Goal: Transaction & Acquisition: Purchase product/service

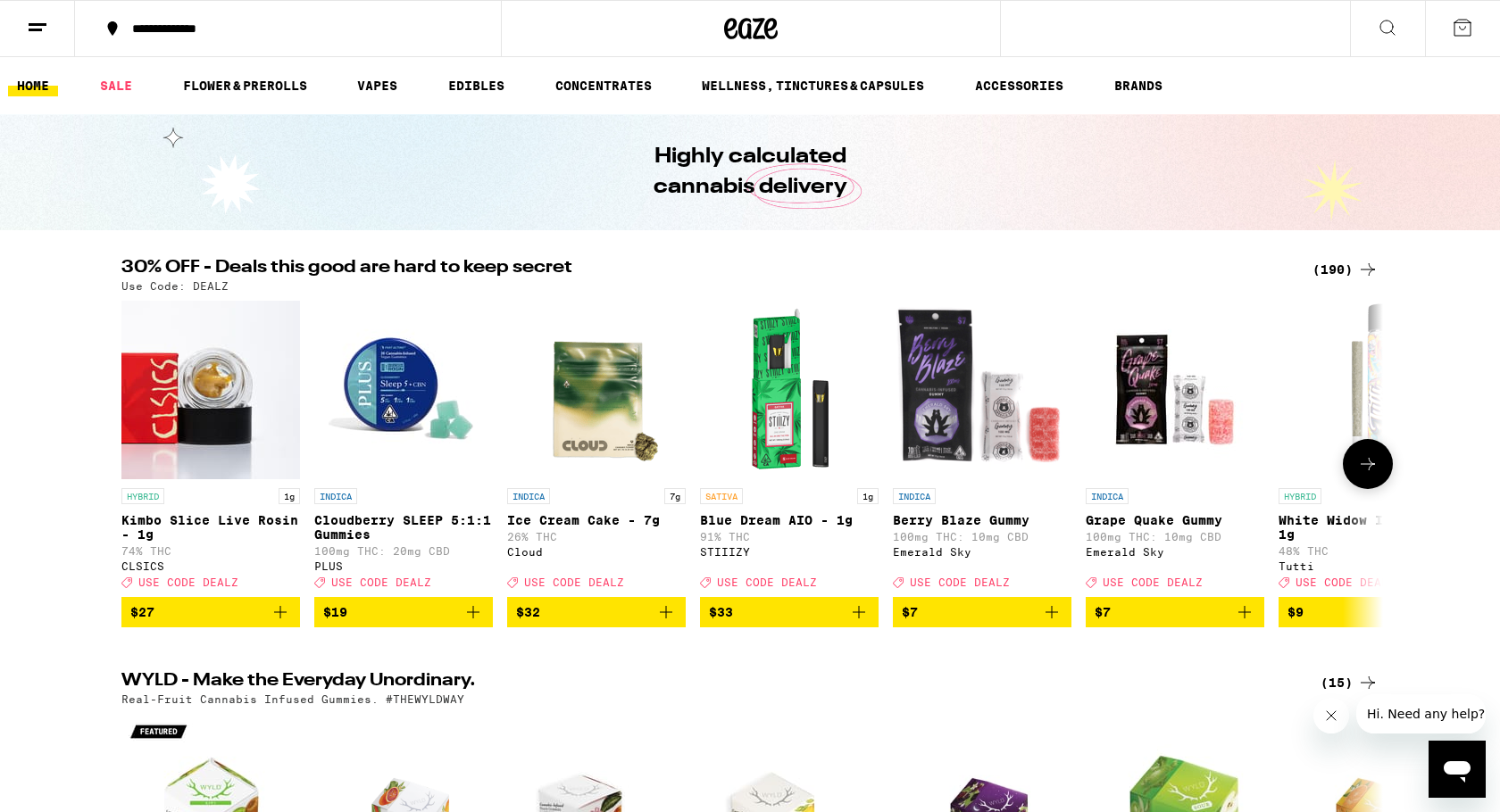
click at [1378, 469] on button at bounding box center [1367, 464] width 50 height 50
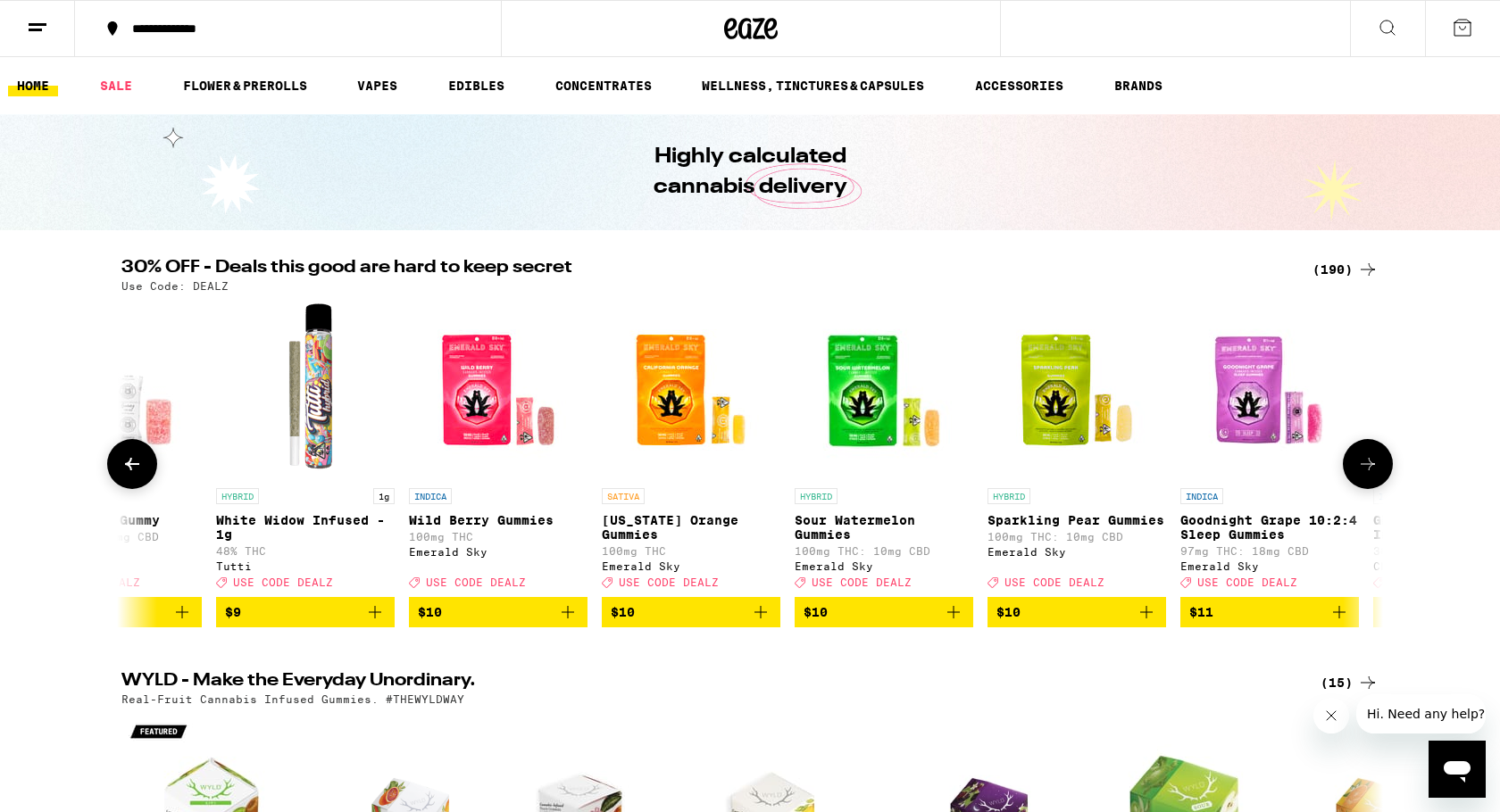
click at [1378, 469] on button at bounding box center [1367, 464] width 50 height 50
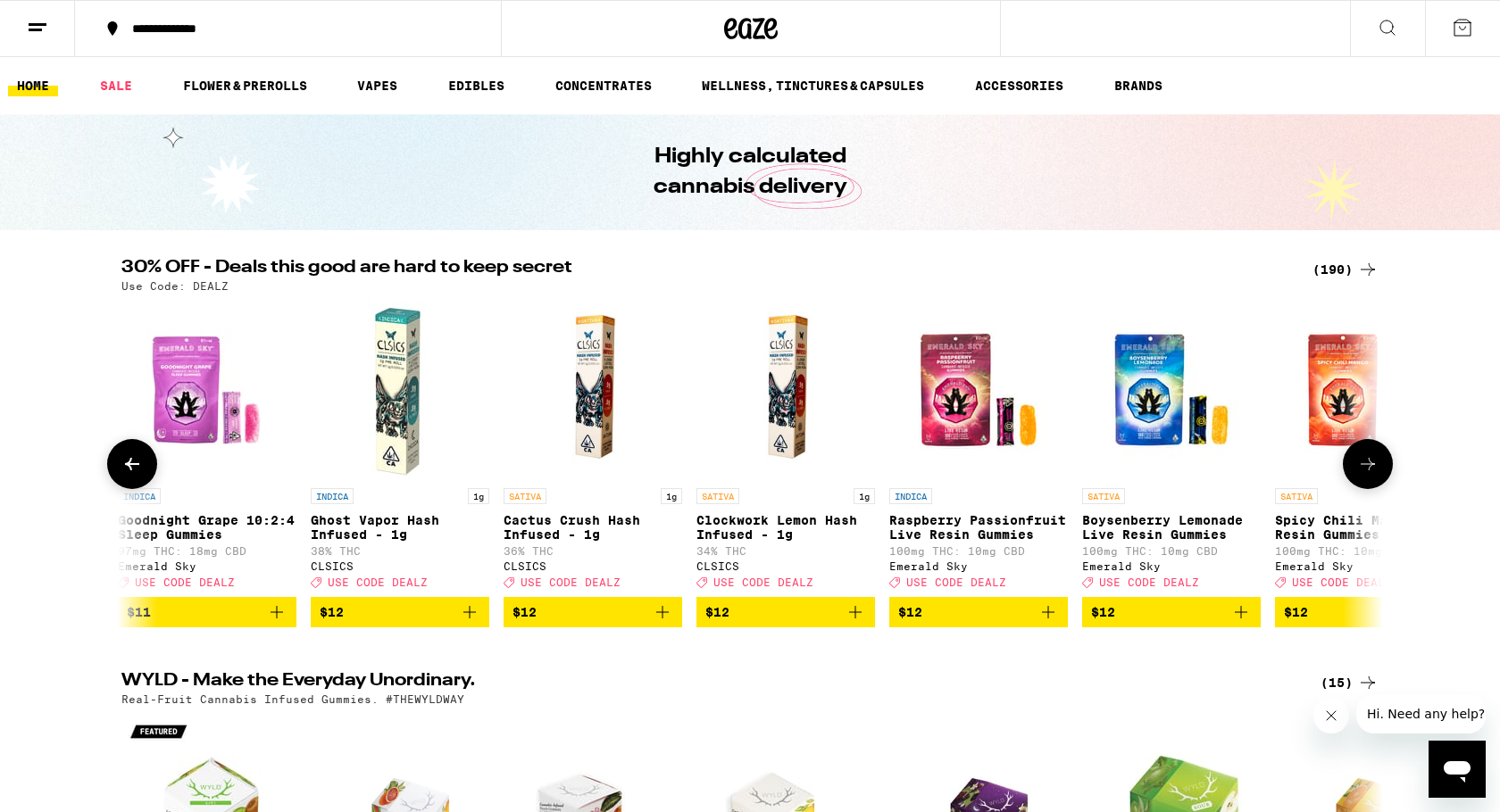
click at [1378, 469] on button at bounding box center [1367, 464] width 50 height 50
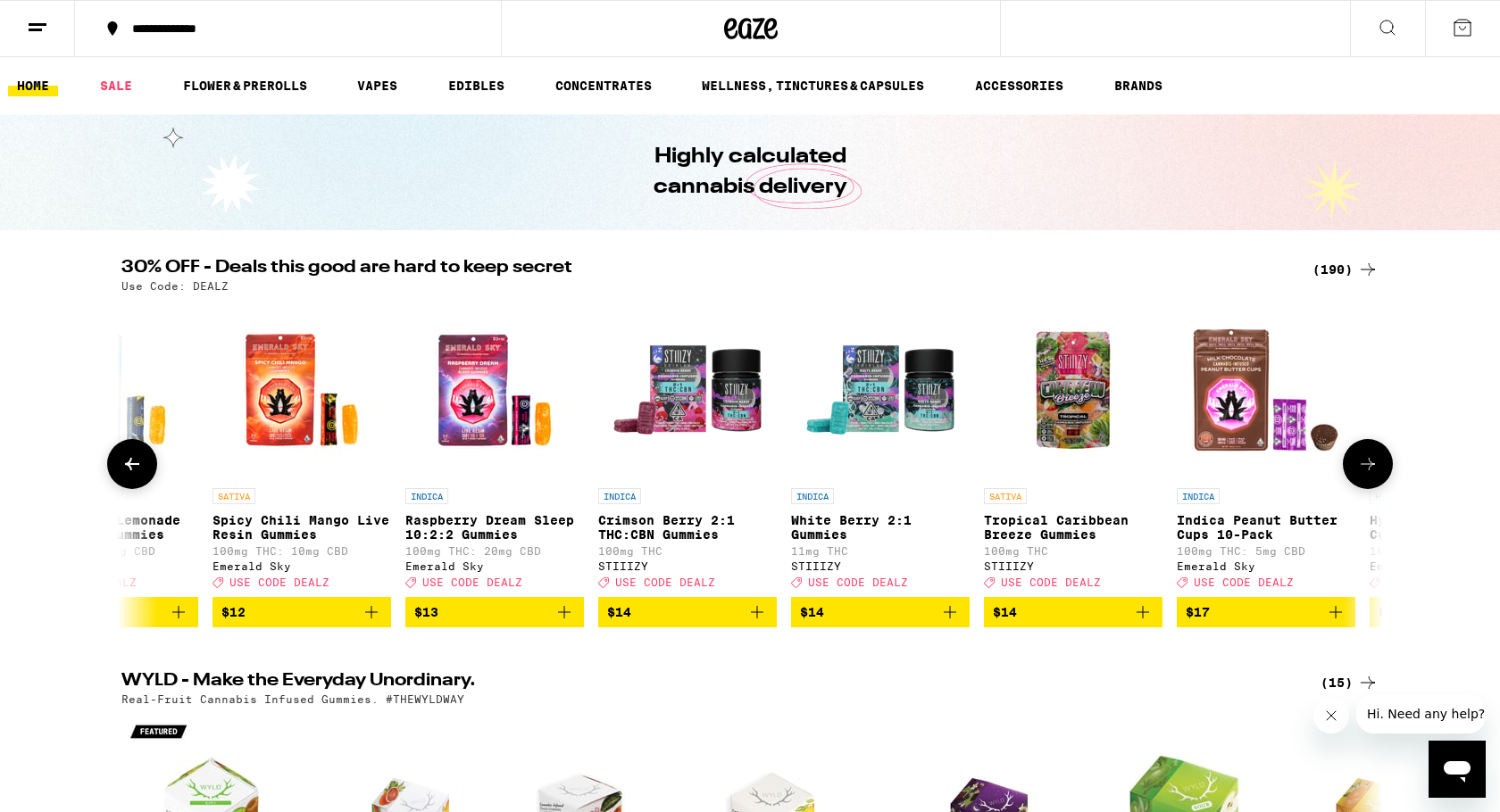
click at [142, 473] on icon at bounding box center [132, 464] width 21 height 21
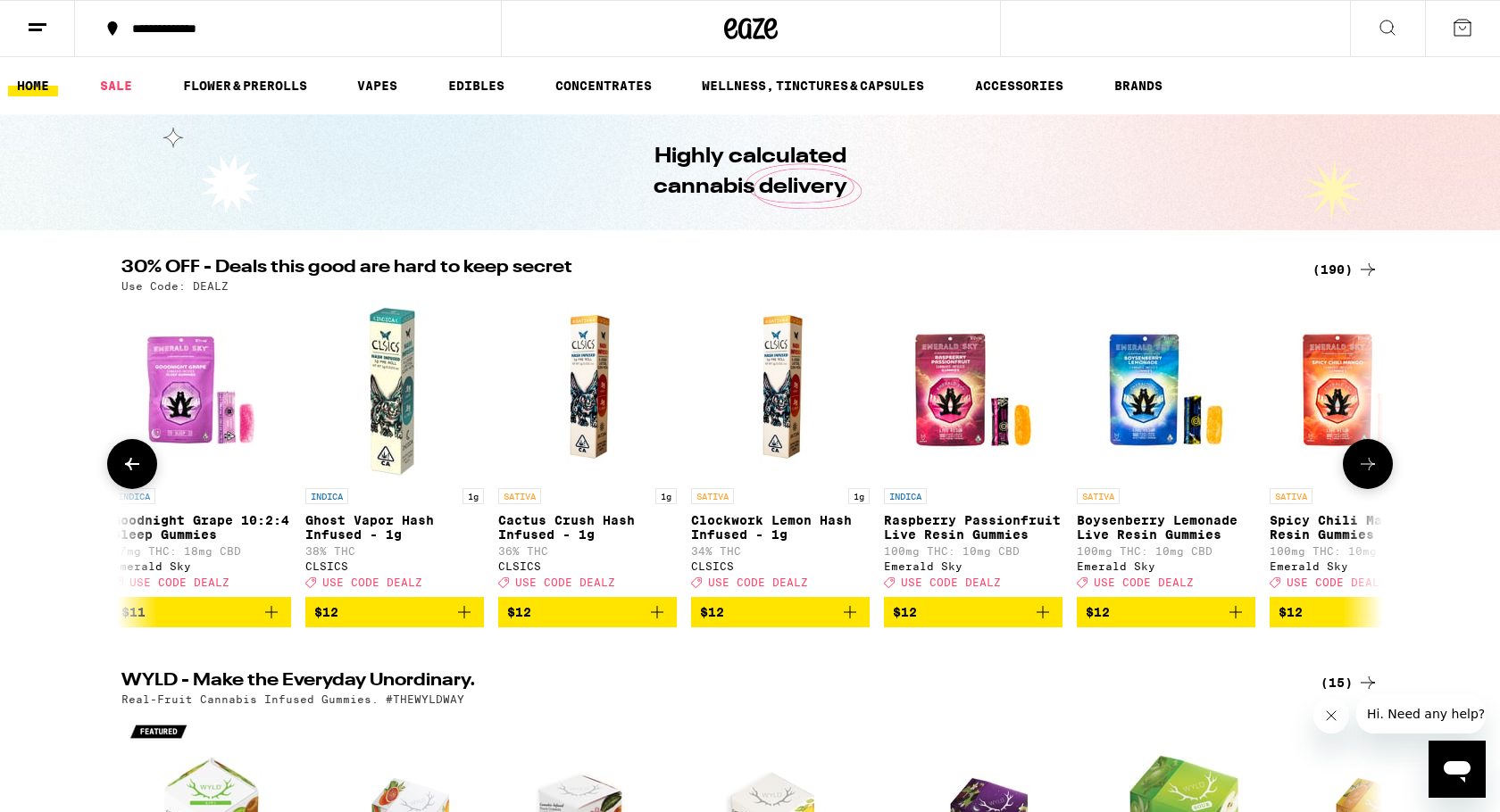
scroll to position [0, 2125]
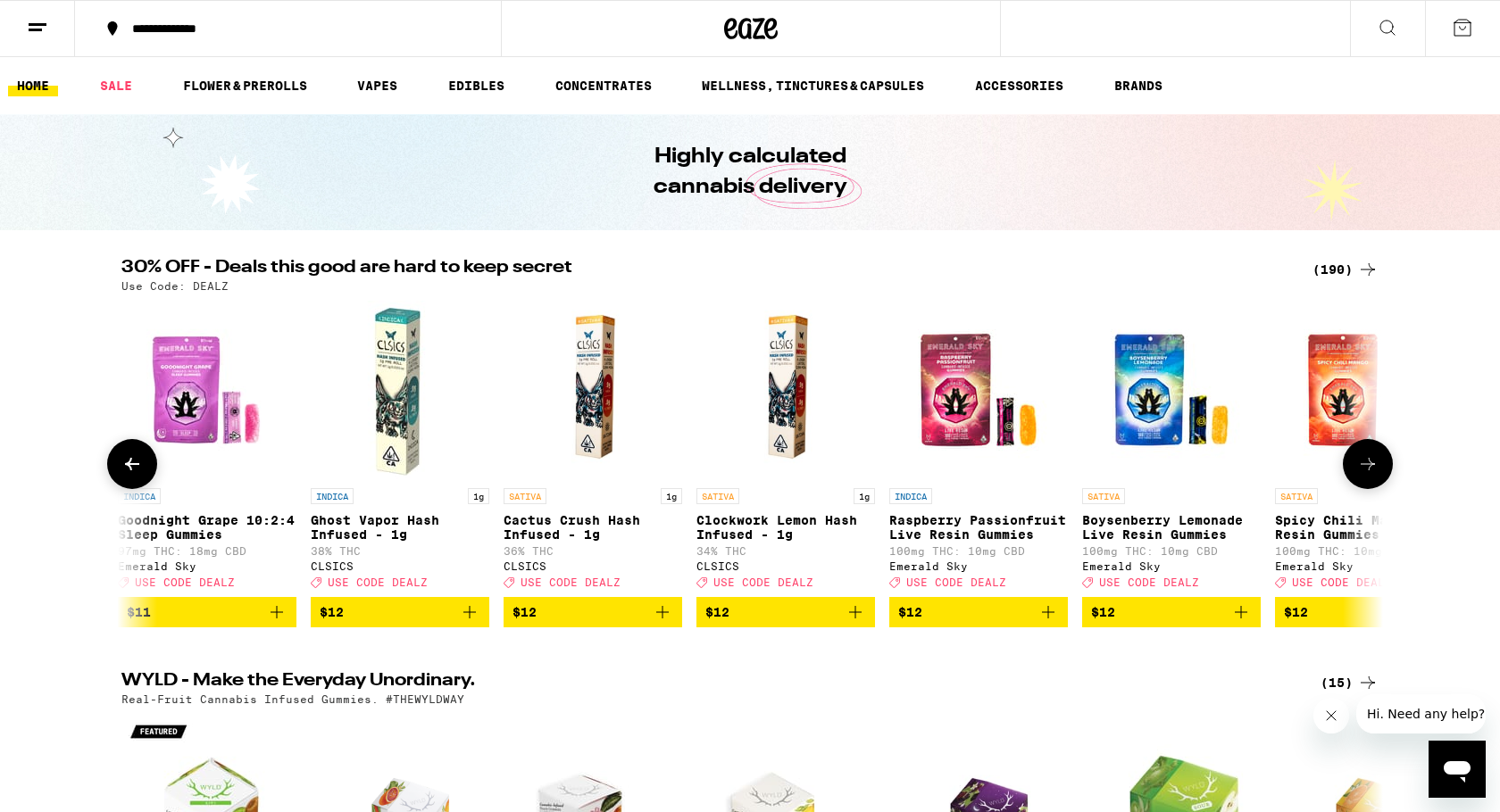
click at [1366, 475] on icon at bounding box center [1367, 464] width 21 height 21
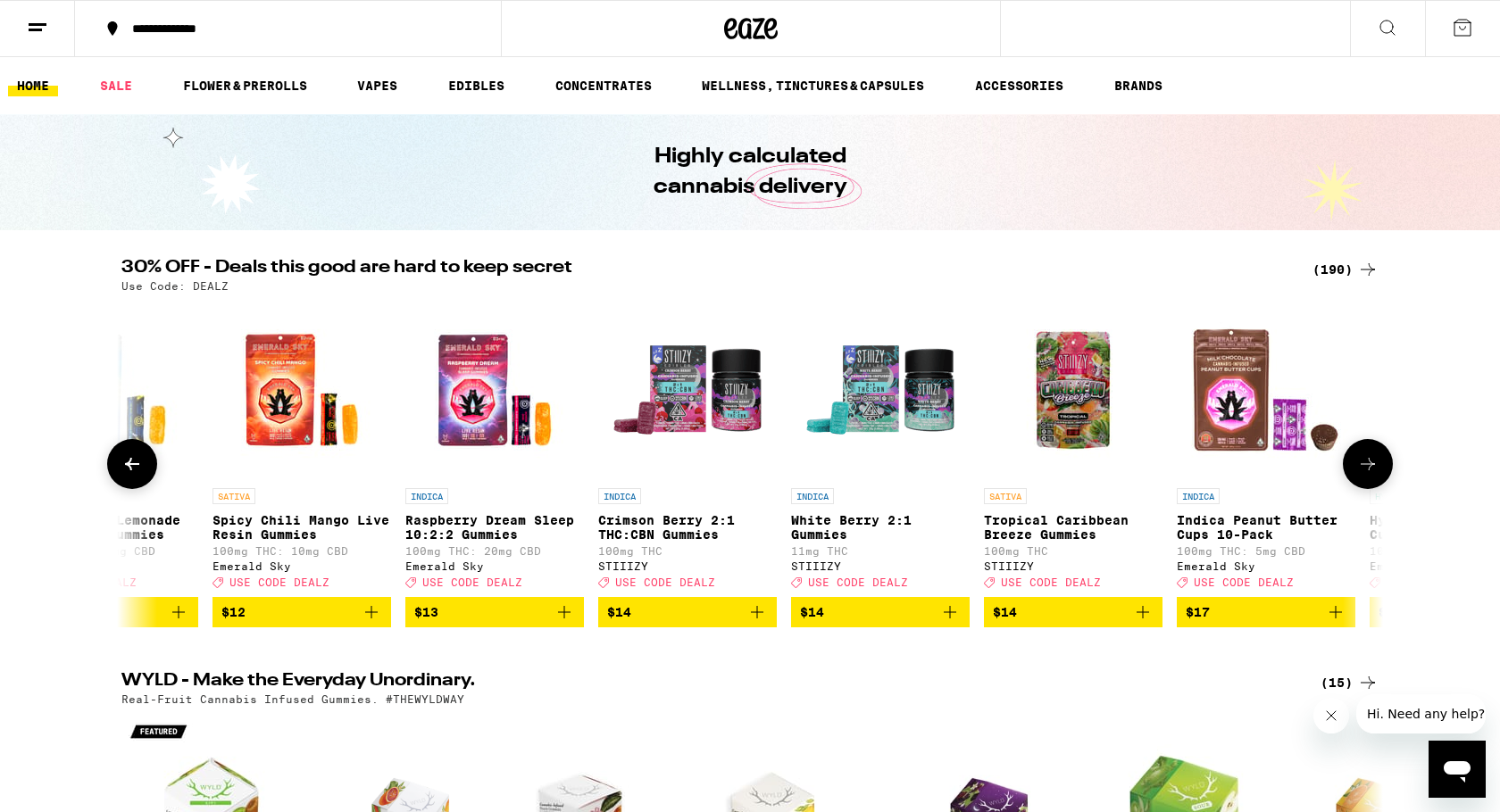
click at [1366, 475] on icon at bounding box center [1367, 464] width 21 height 21
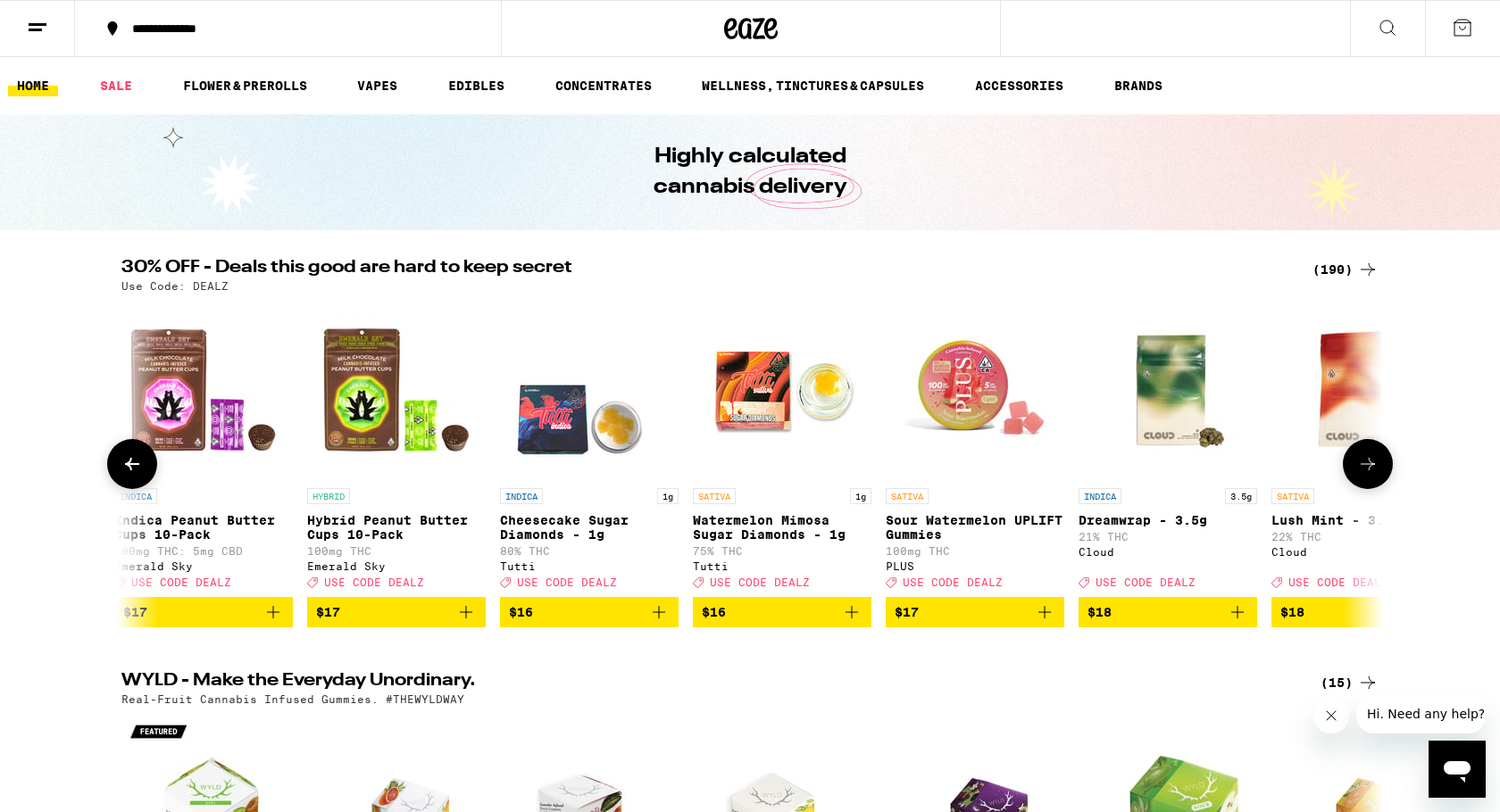
click at [1366, 475] on icon at bounding box center [1367, 464] width 21 height 21
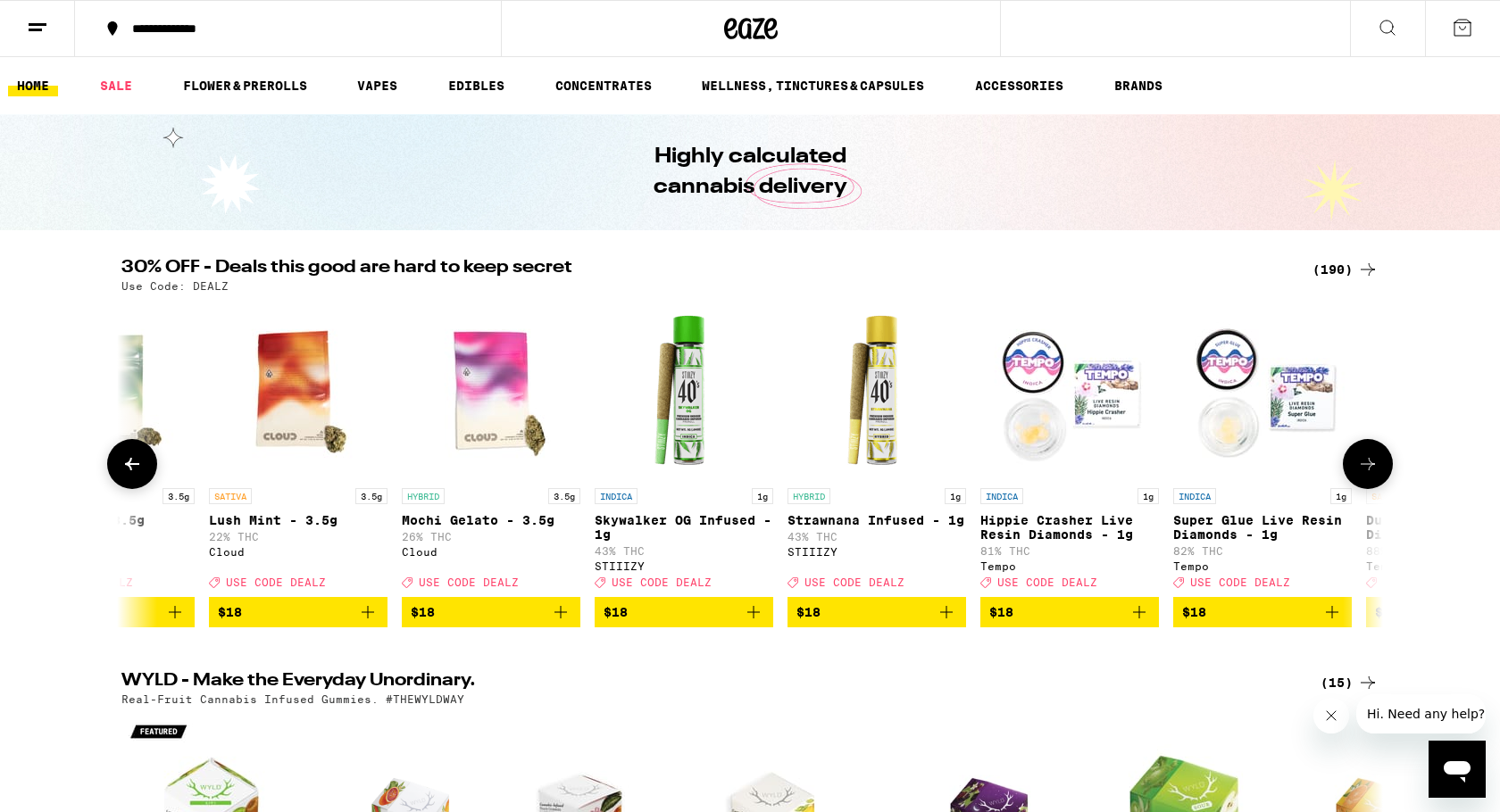
click at [1366, 475] on icon at bounding box center [1367, 464] width 21 height 21
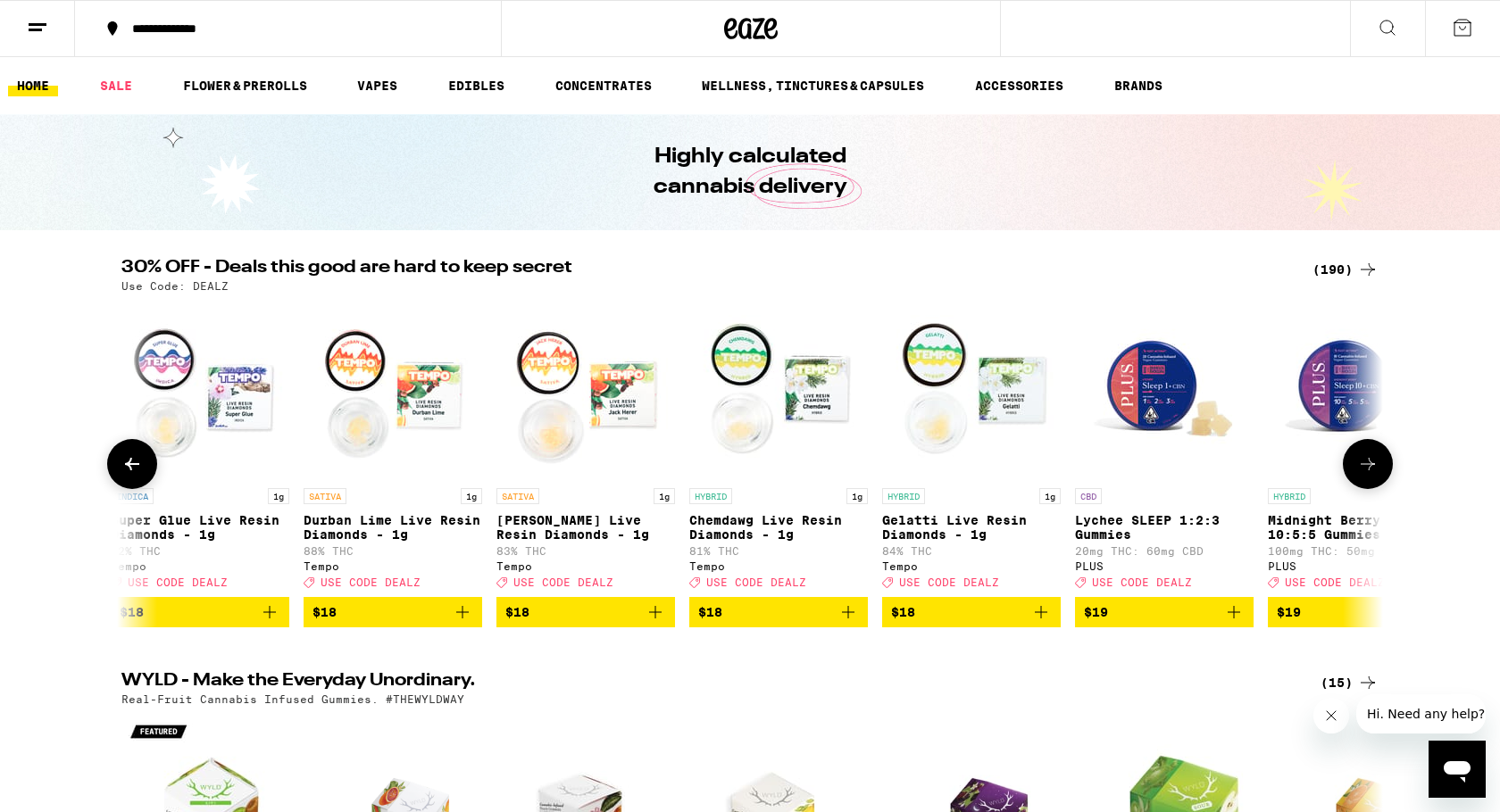
click at [1366, 475] on icon at bounding box center [1367, 464] width 21 height 21
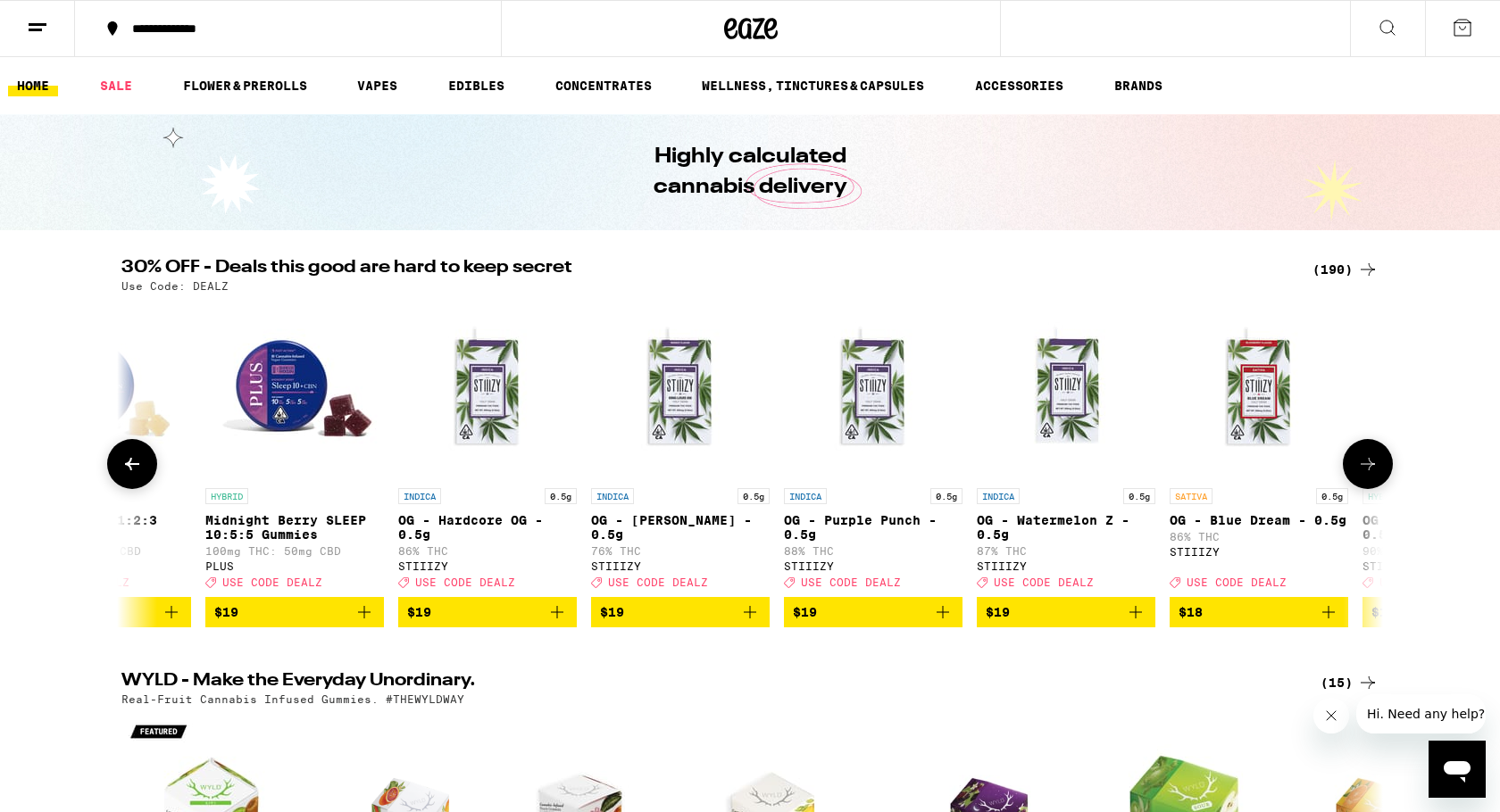
click at [1366, 475] on icon at bounding box center [1367, 464] width 21 height 21
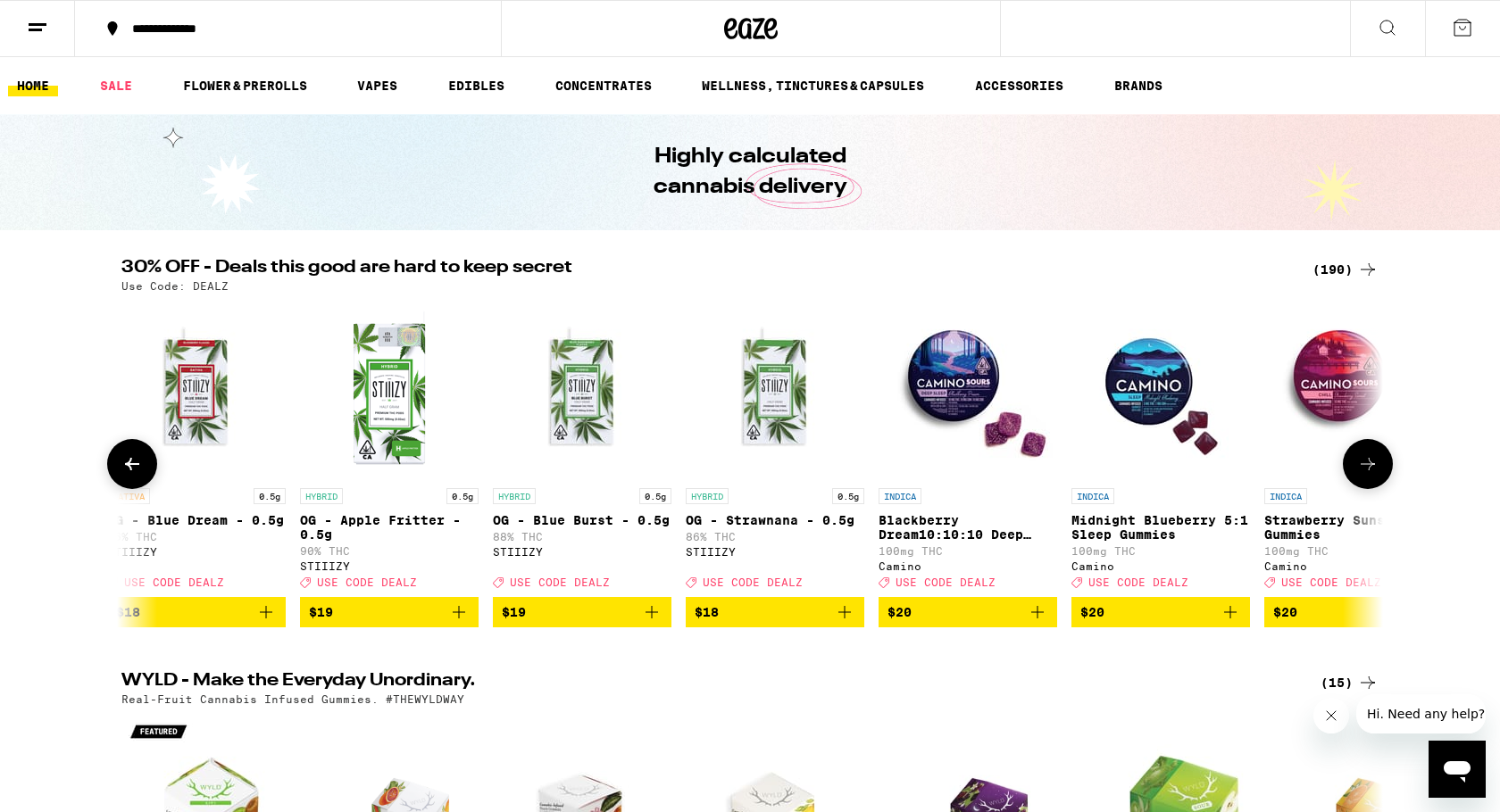
click at [1366, 475] on icon at bounding box center [1367, 464] width 21 height 21
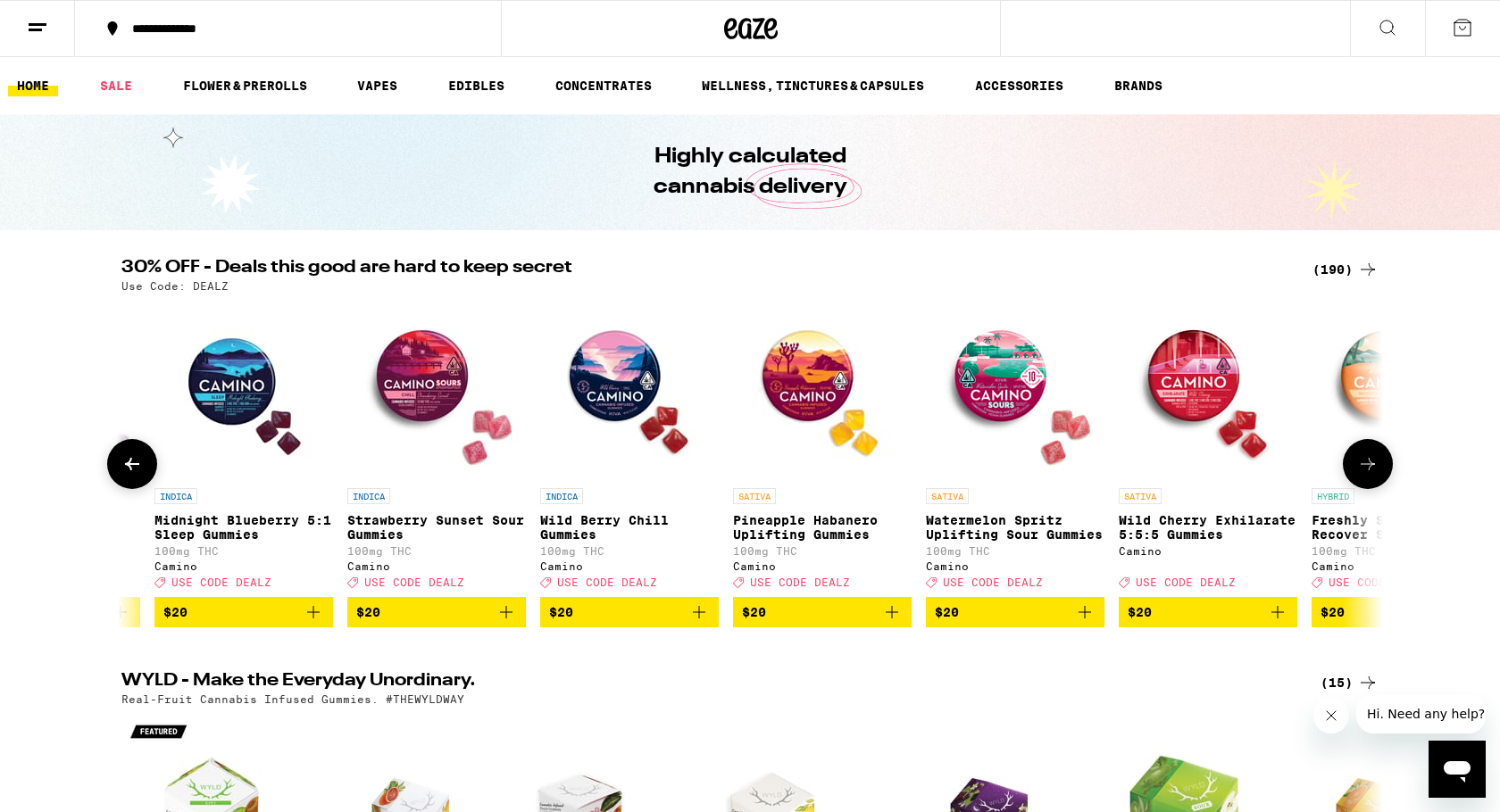
scroll to position [0, 9562]
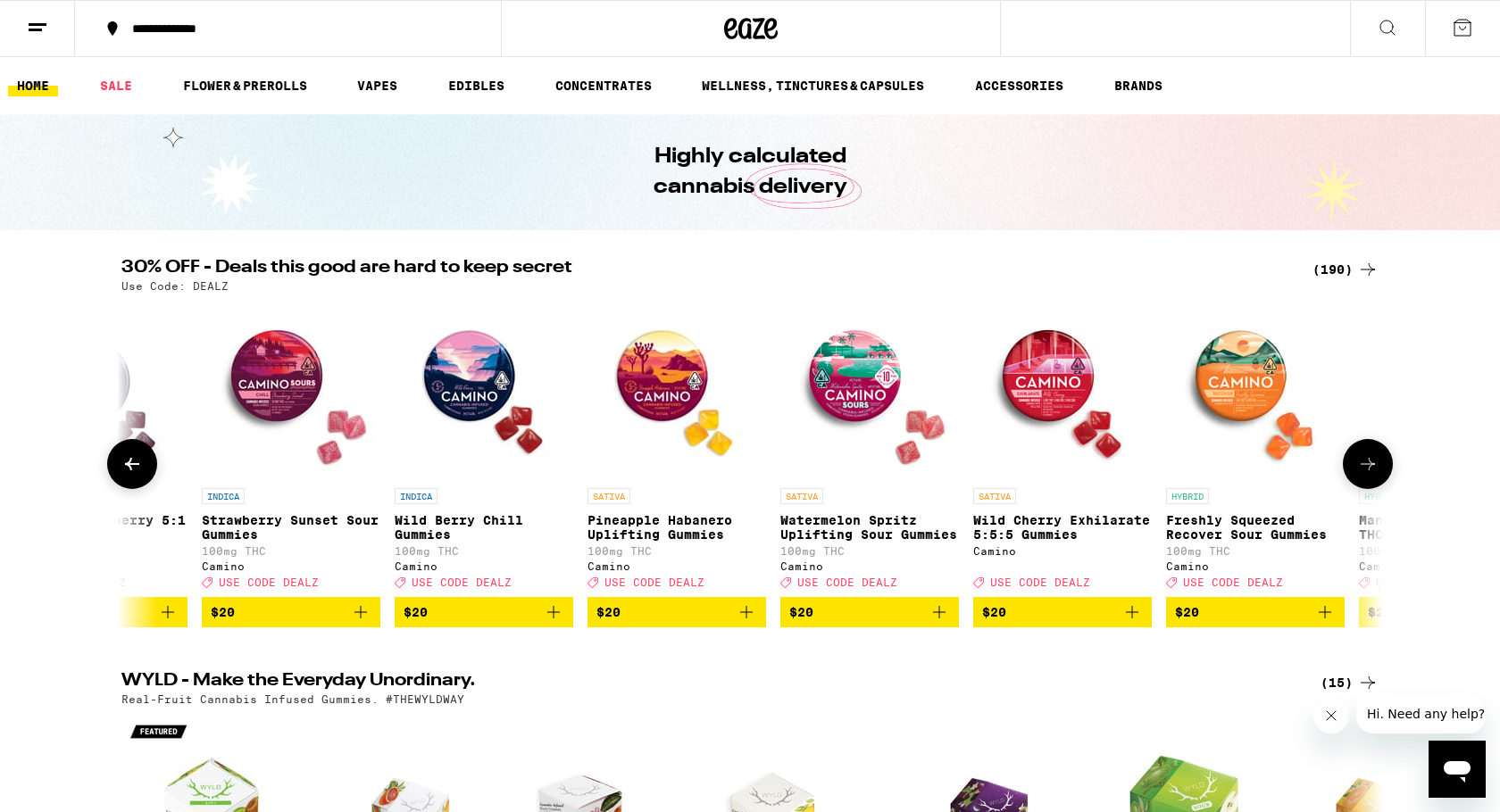
click at [1368, 470] on icon at bounding box center [1367, 464] width 21 height 21
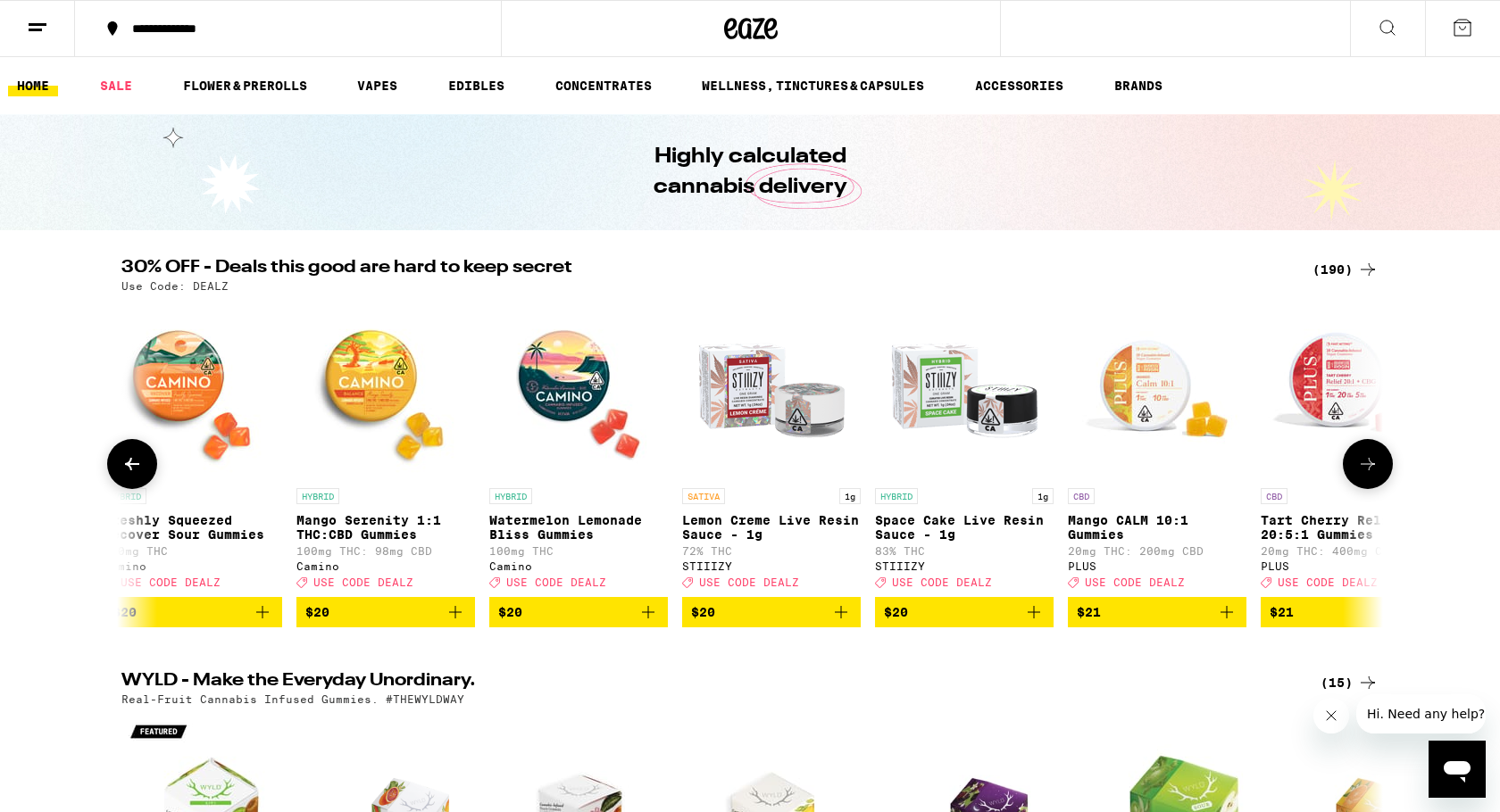
click at [1368, 470] on icon at bounding box center [1367, 464] width 21 height 21
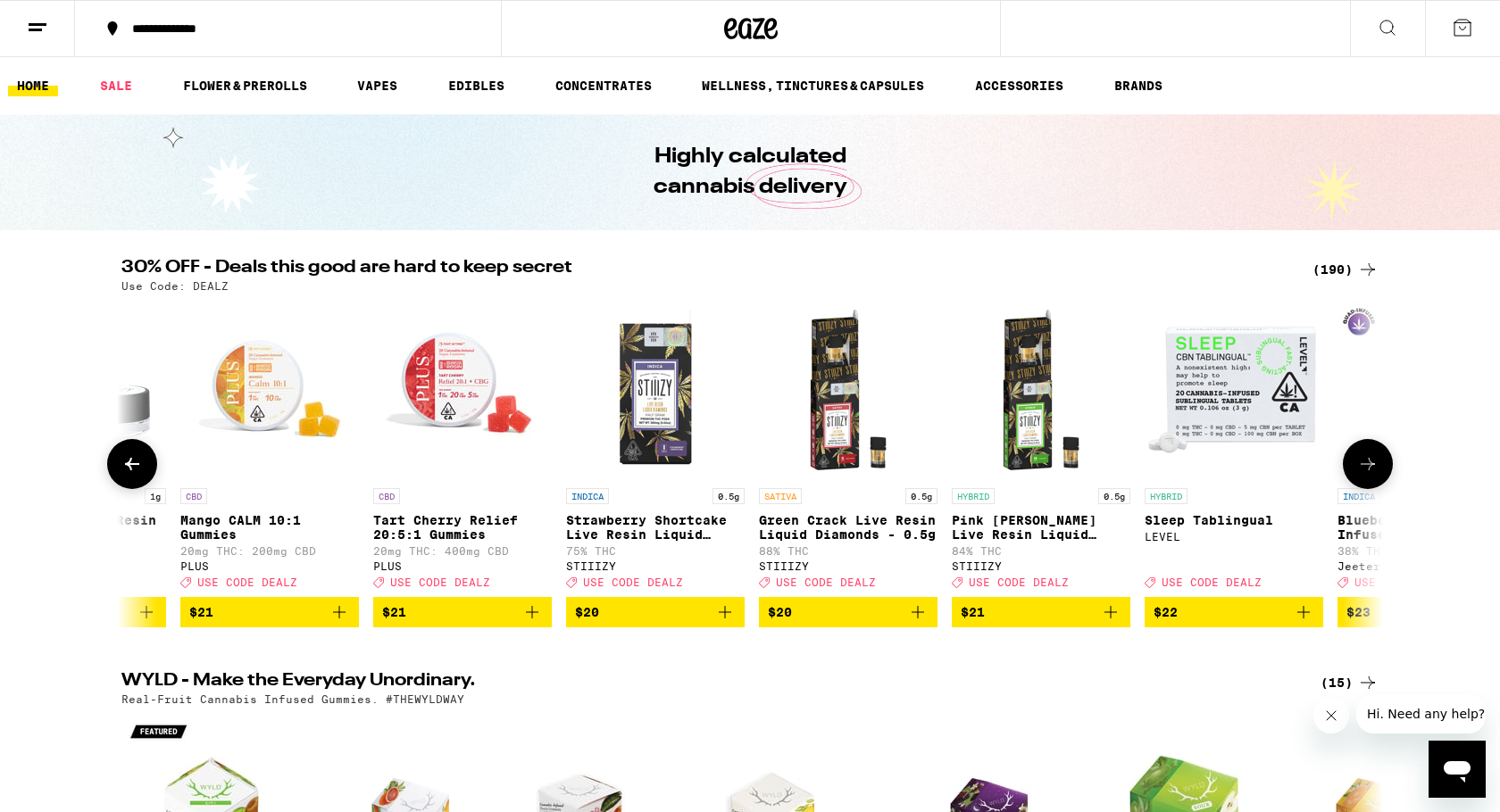
scroll to position [0, 11687]
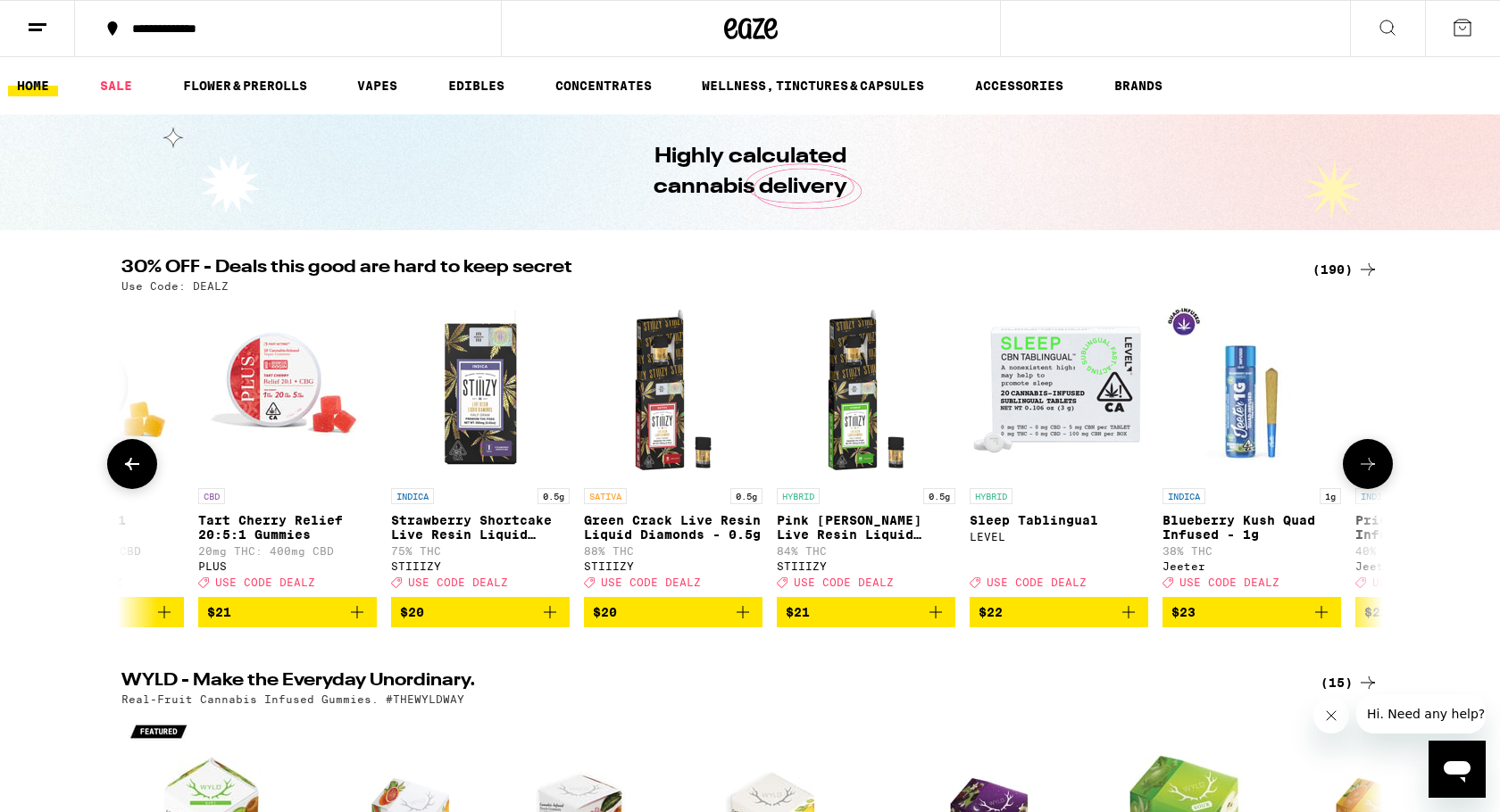
click at [1368, 470] on icon at bounding box center [1367, 464] width 21 height 21
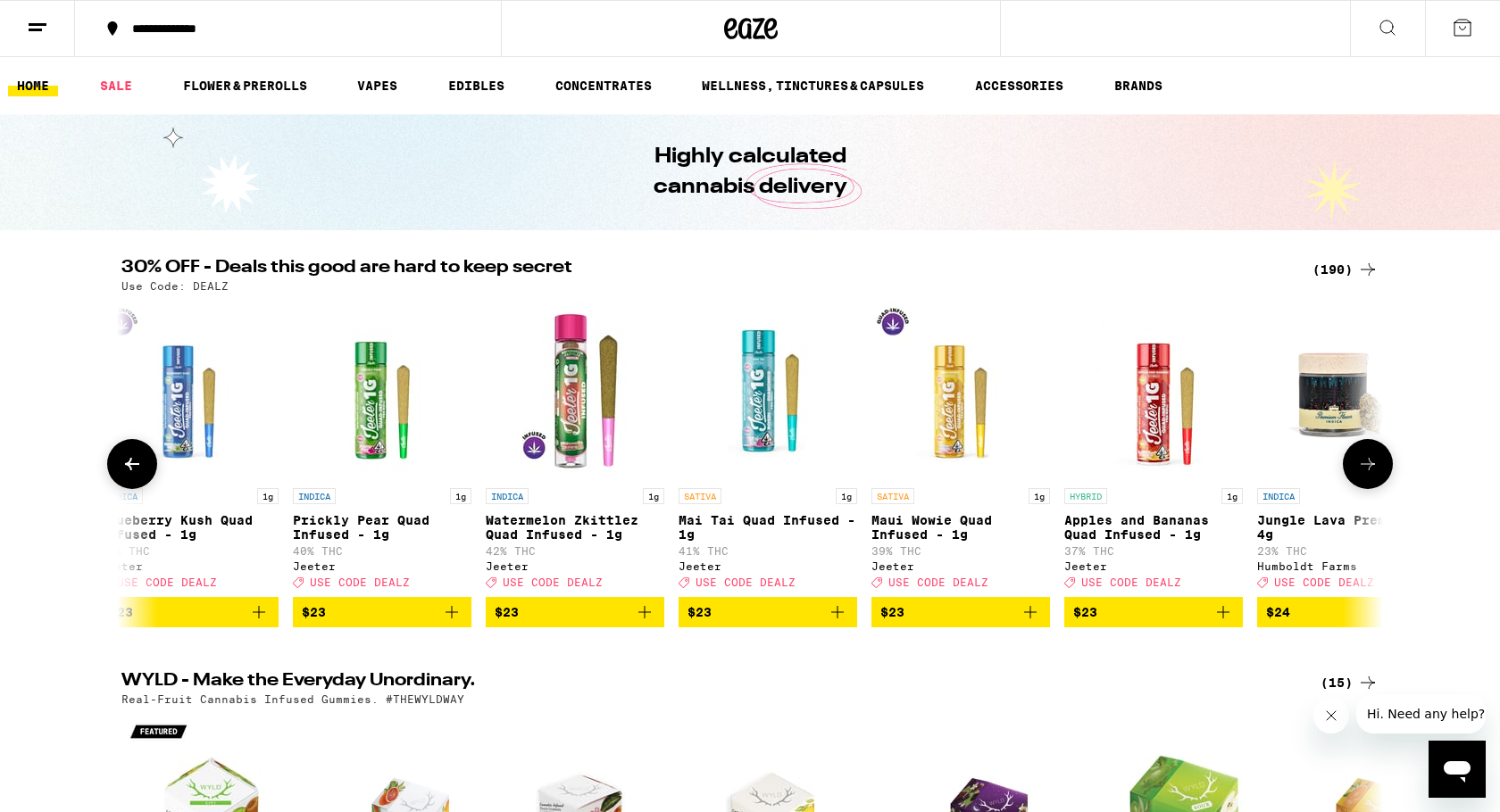
click at [1368, 470] on icon at bounding box center [1367, 464] width 21 height 21
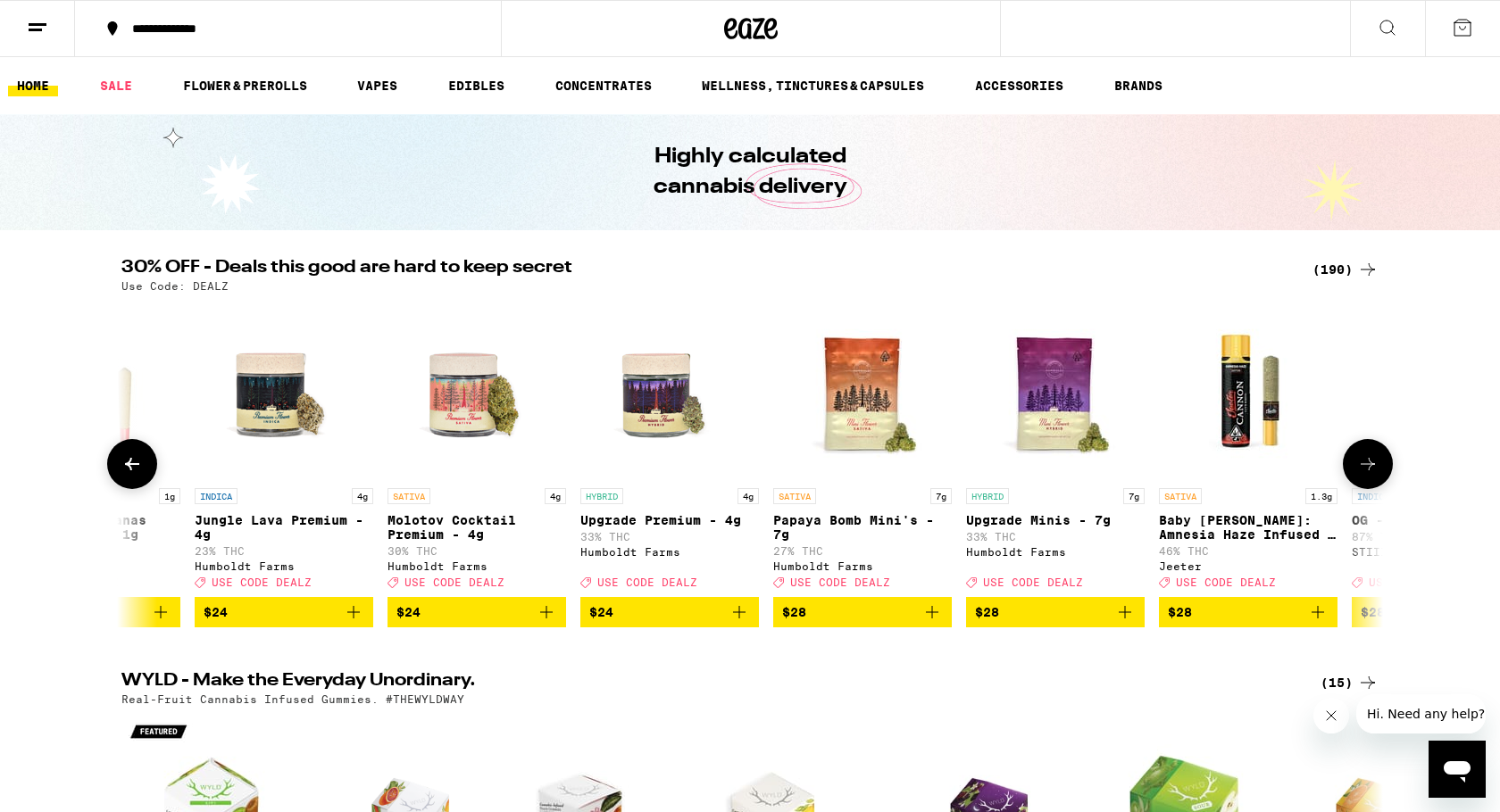
click at [1368, 470] on icon at bounding box center [1367, 464] width 21 height 21
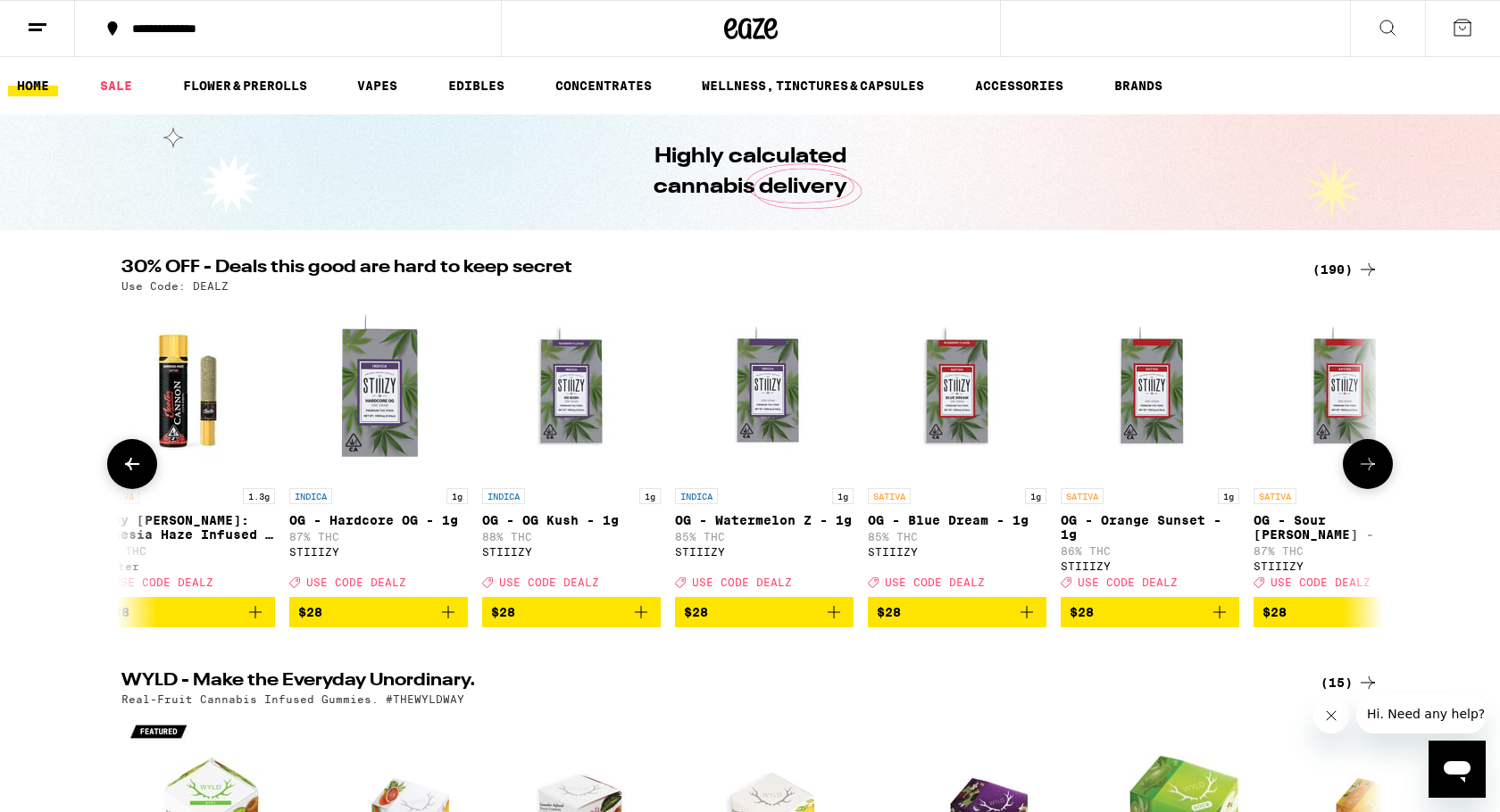
click at [1368, 470] on icon at bounding box center [1367, 464] width 21 height 21
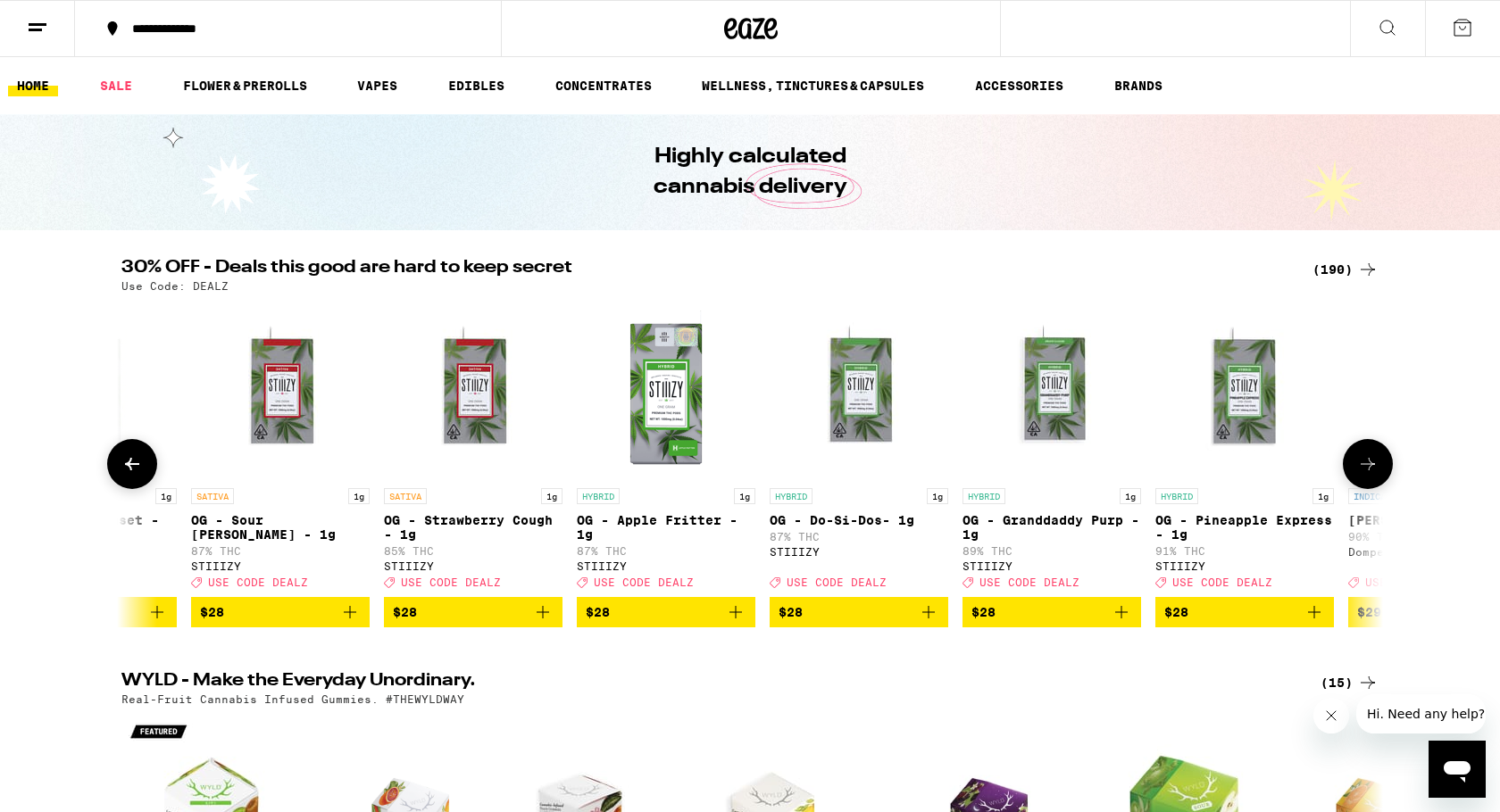
click at [1368, 470] on icon at bounding box center [1367, 464] width 21 height 21
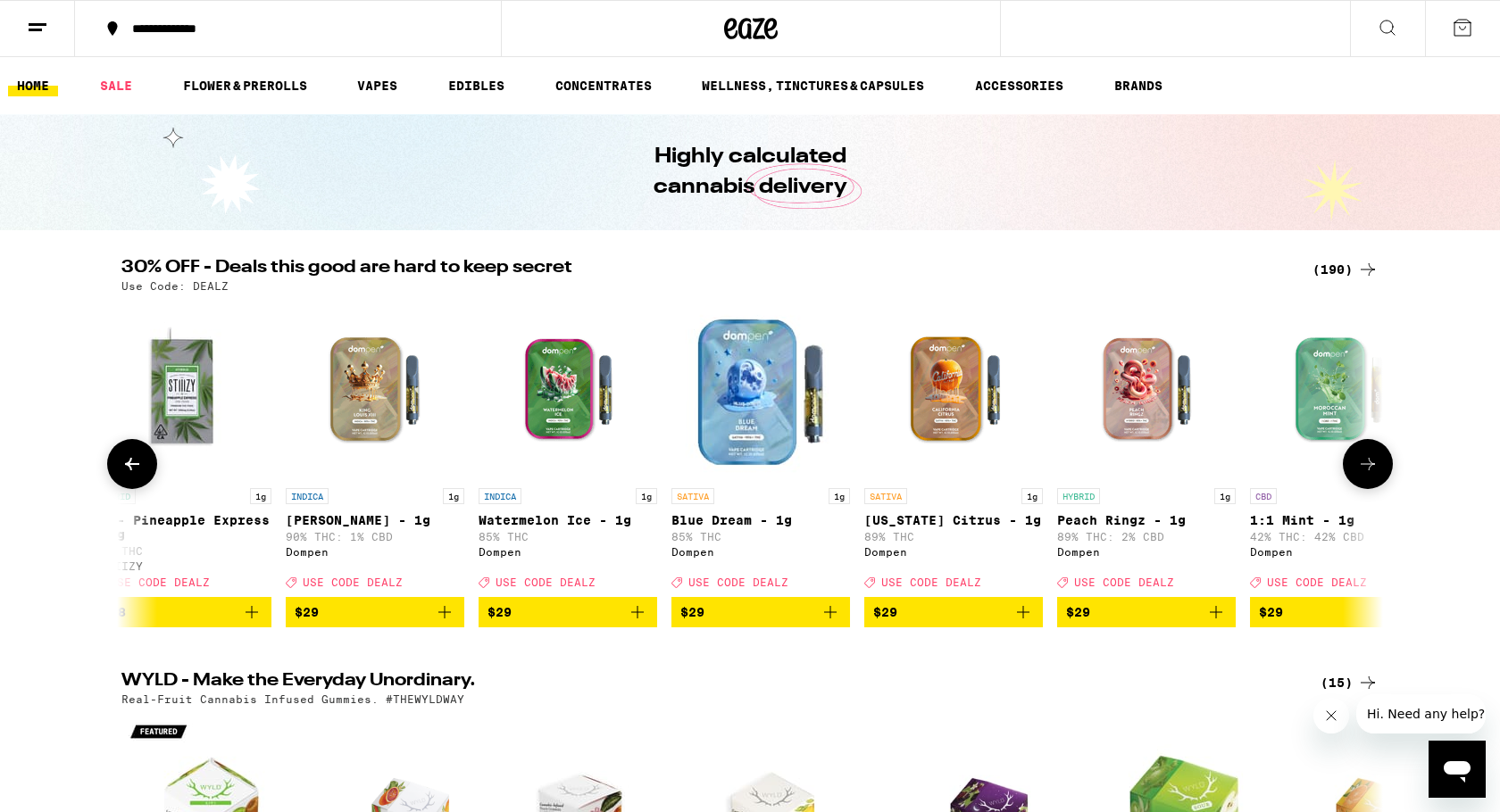
click at [1368, 470] on icon at bounding box center [1367, 464] width 21 height 21
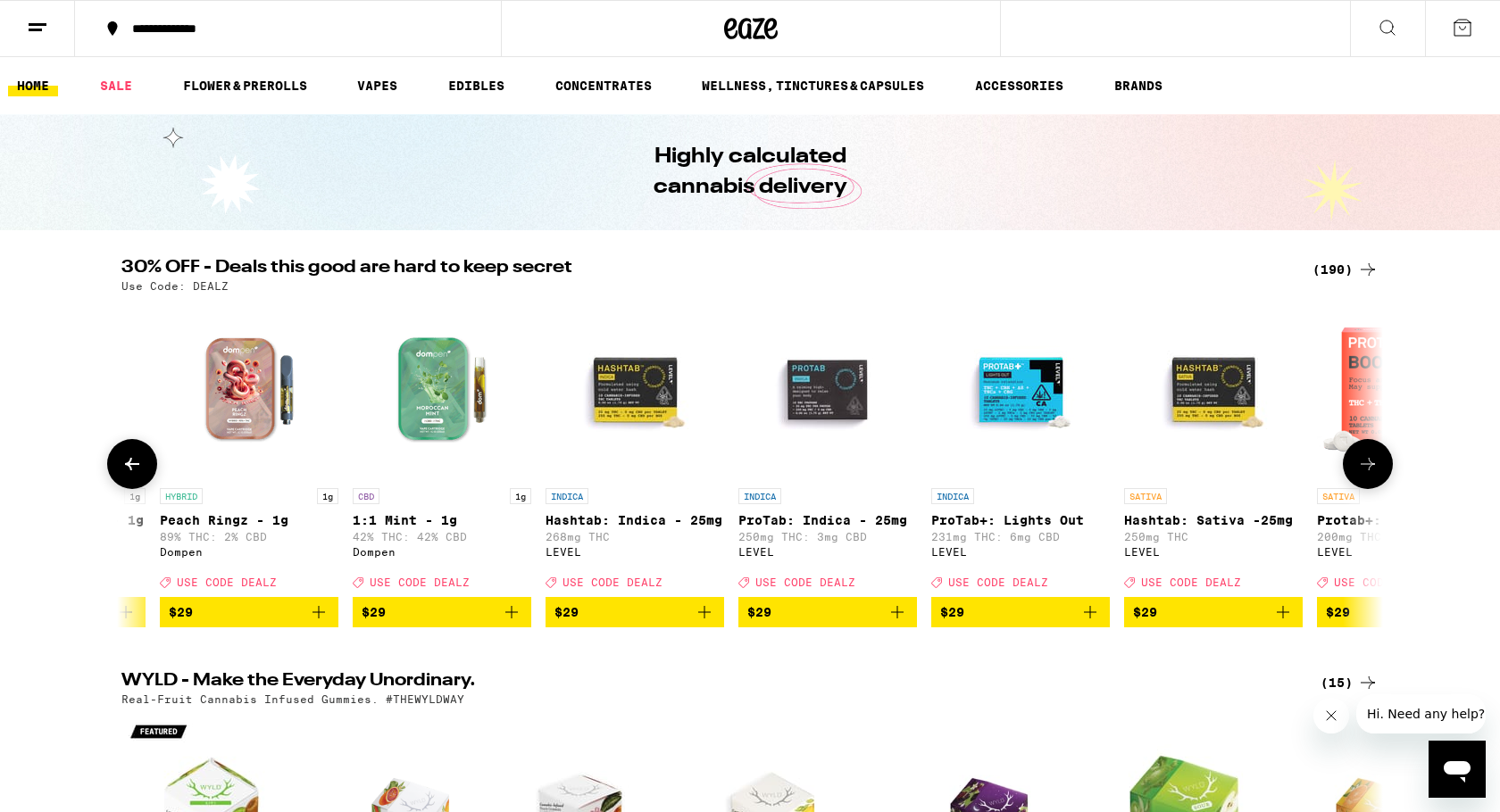
scroll to position [0, 18061]
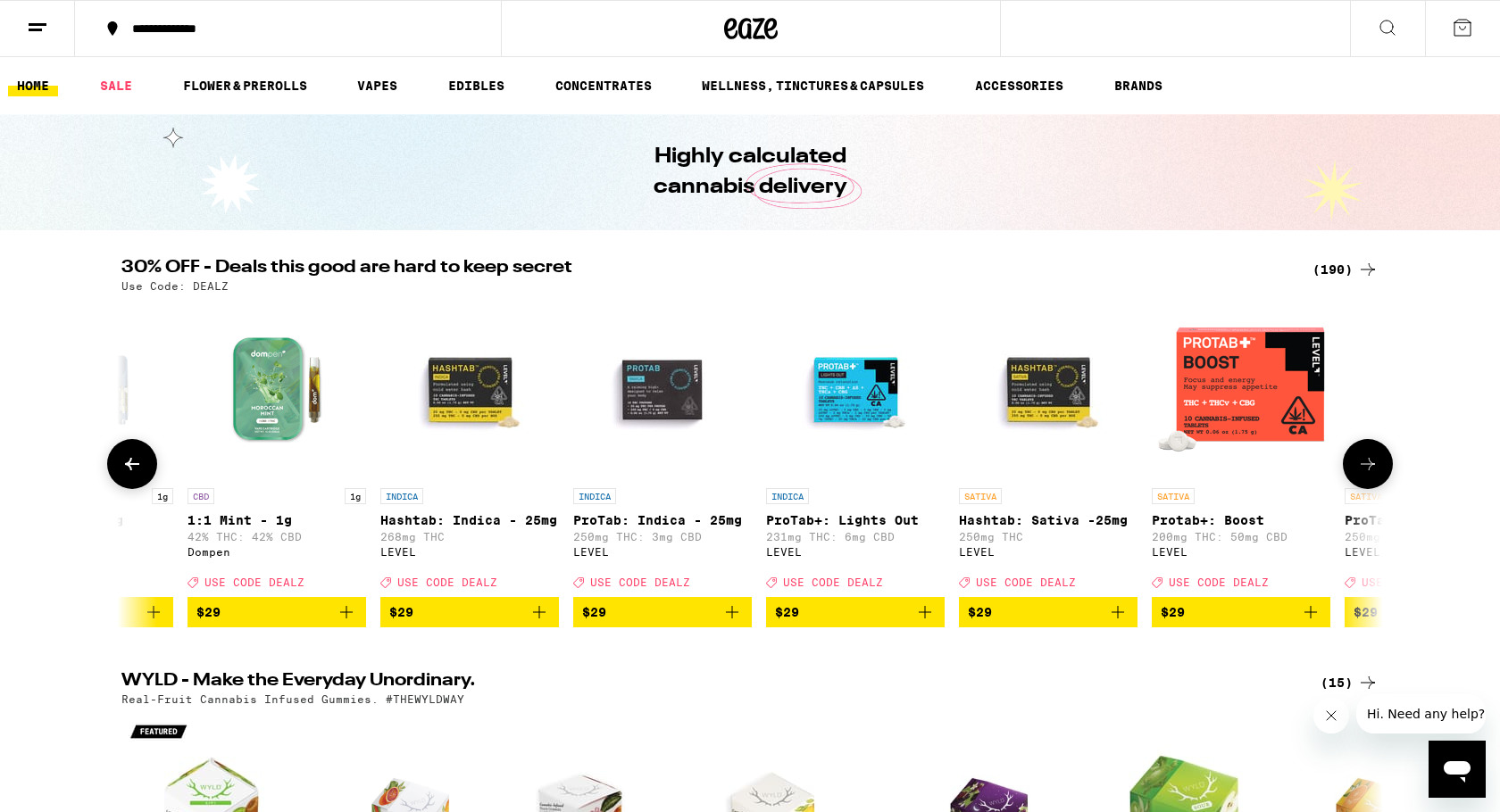
click at [1368, 470] on icon at bounding box center [1367, 464] width 21 height 21
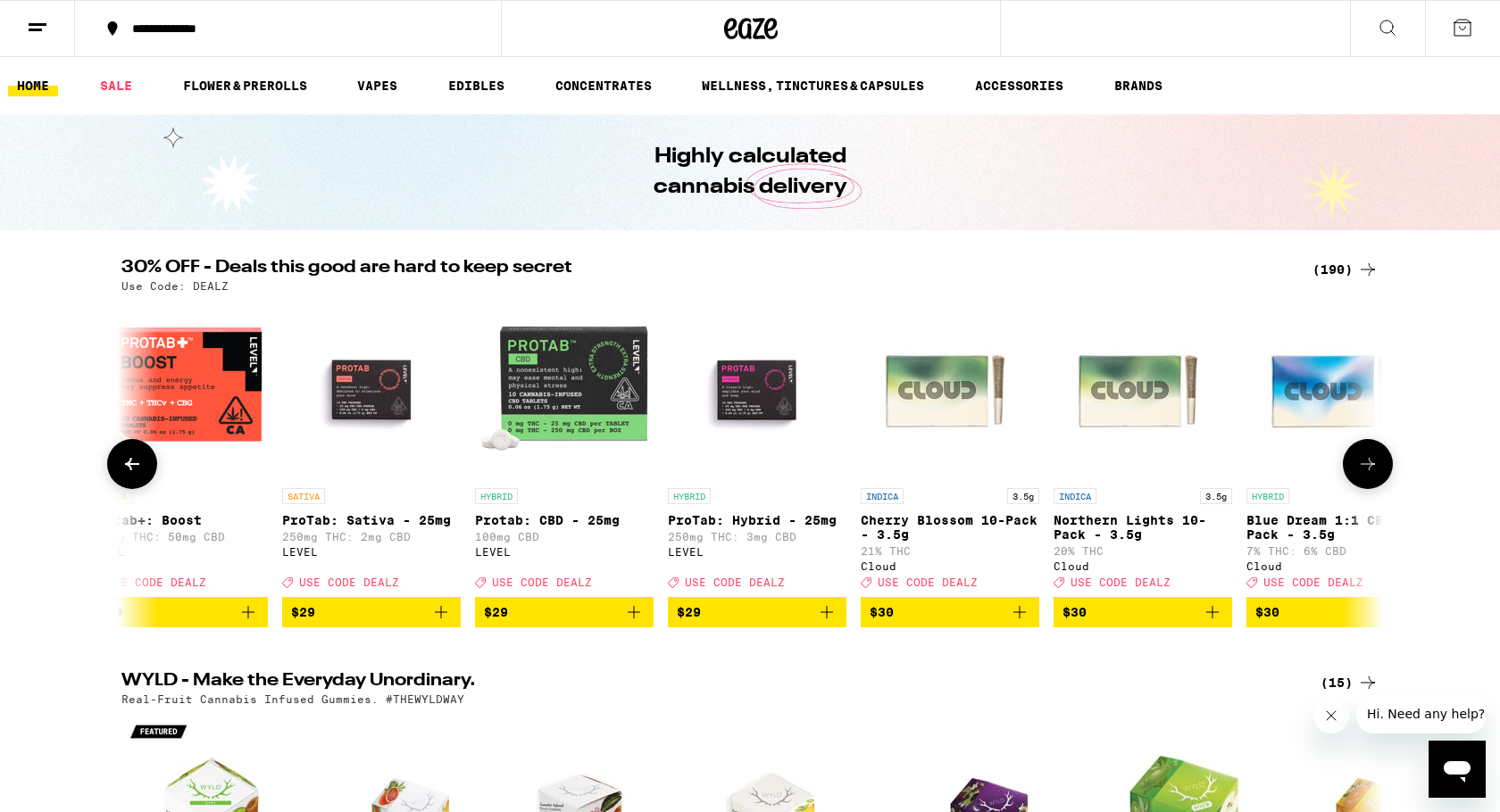
click at [1368, 470] on icon at bounding box center [1367, 464] width 21 height 21
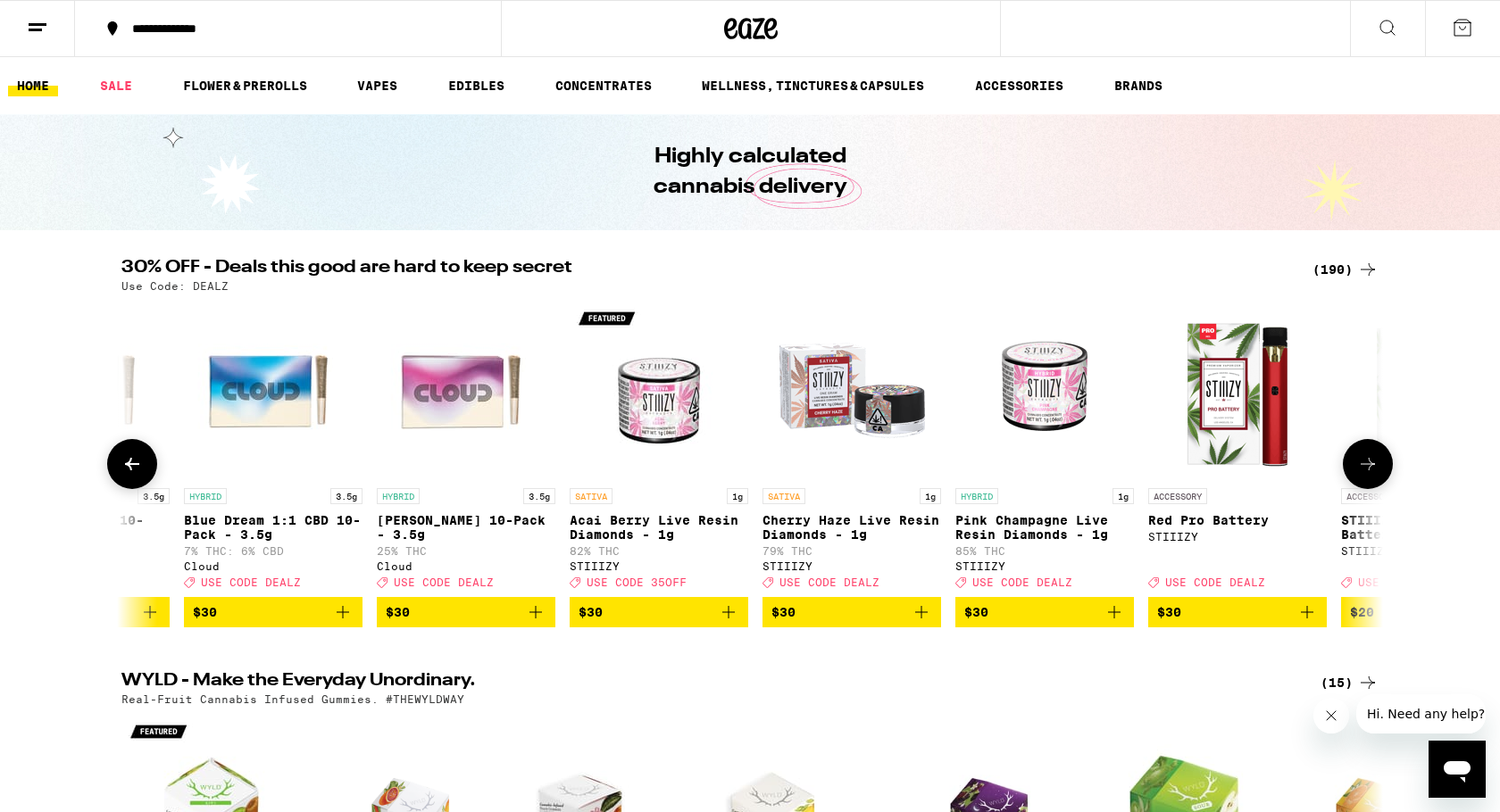
click at [1368, 470] on icon at bounding box center [1367, 464] width 21 height 21
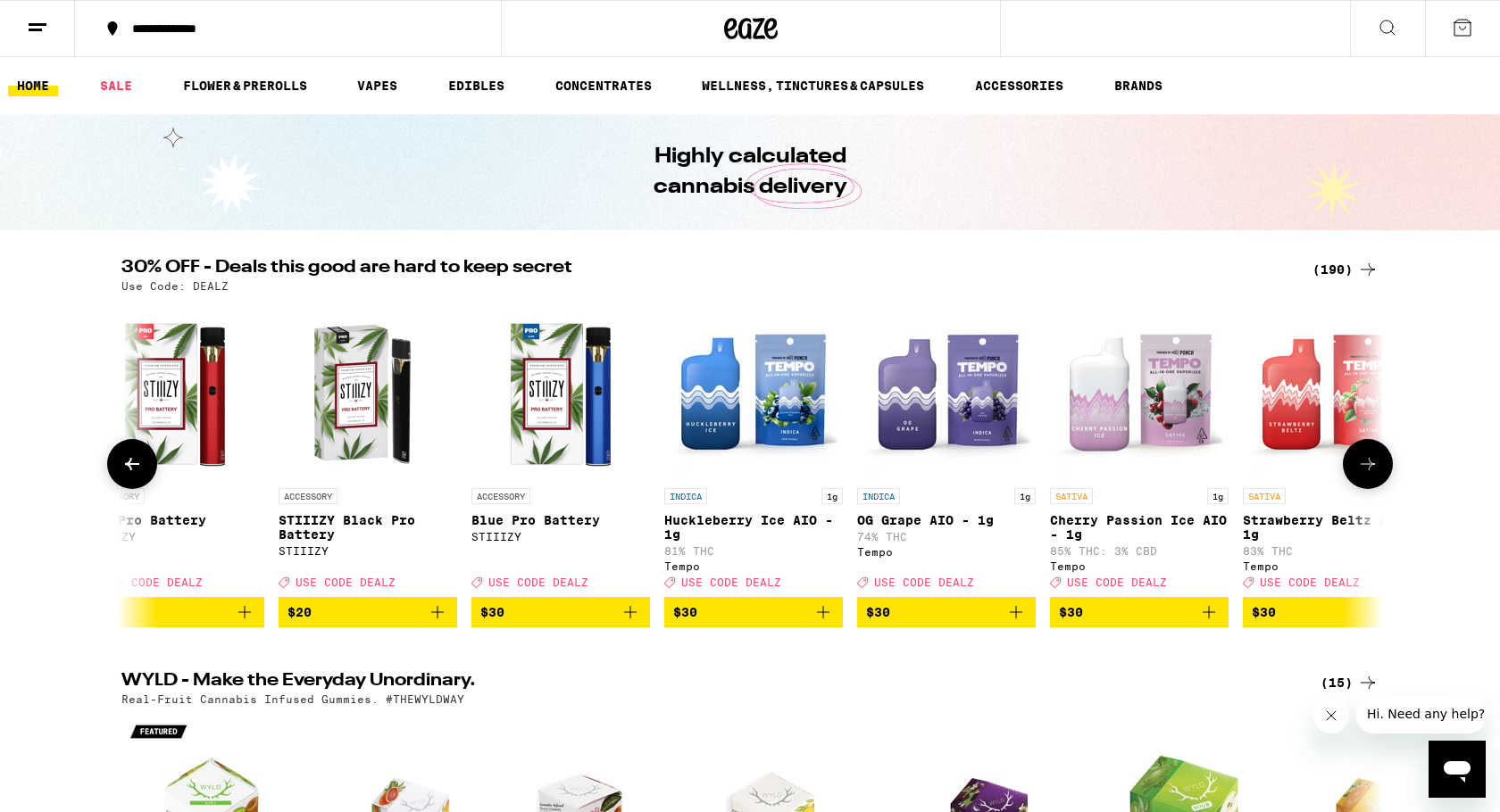
click at [1368, 470] on icon at bounding box center [1367, 464] width 21 height 21
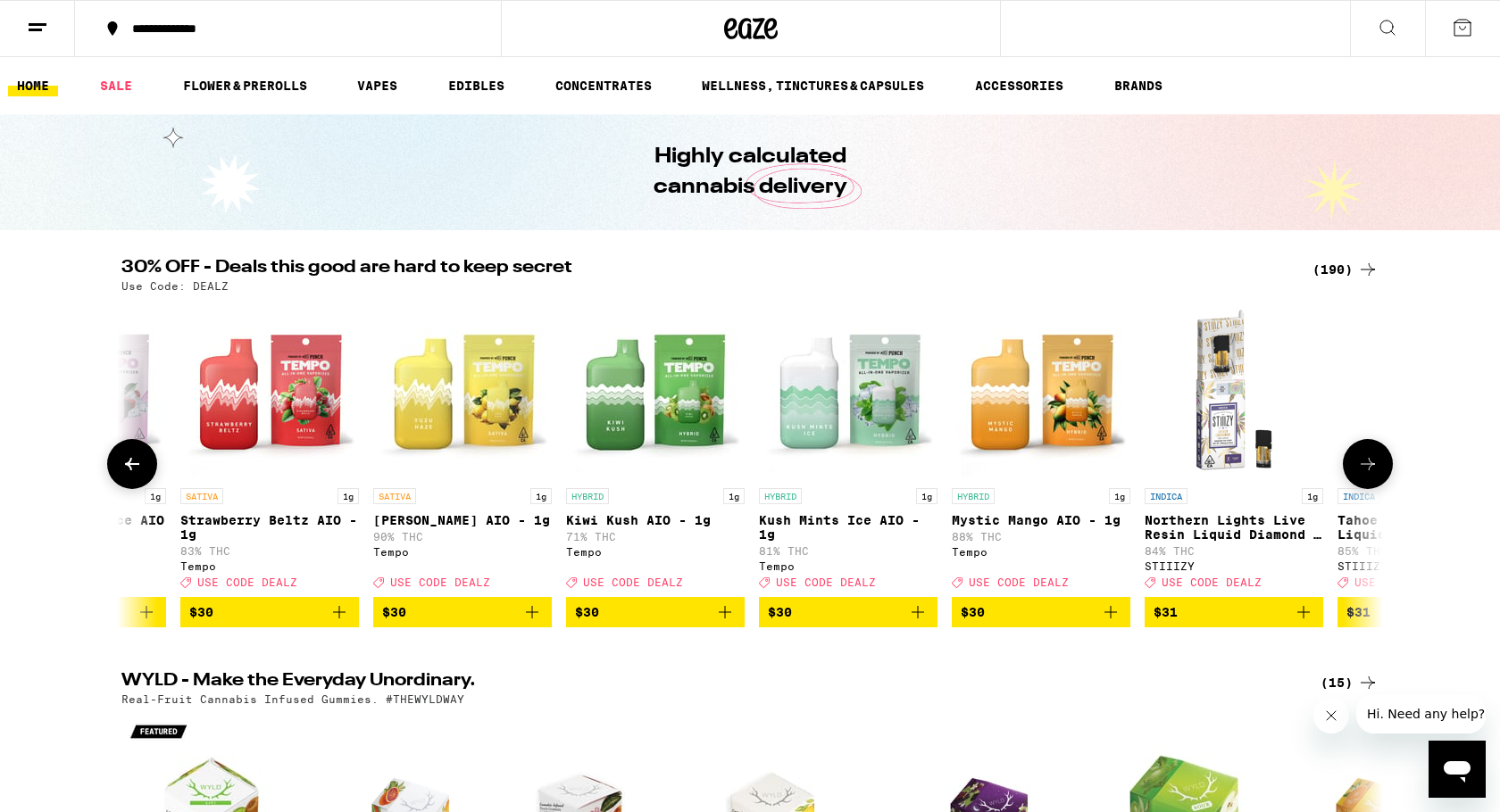
click at [1368, 470] on icon at bounding box center [1367, 464] width 21 height 21
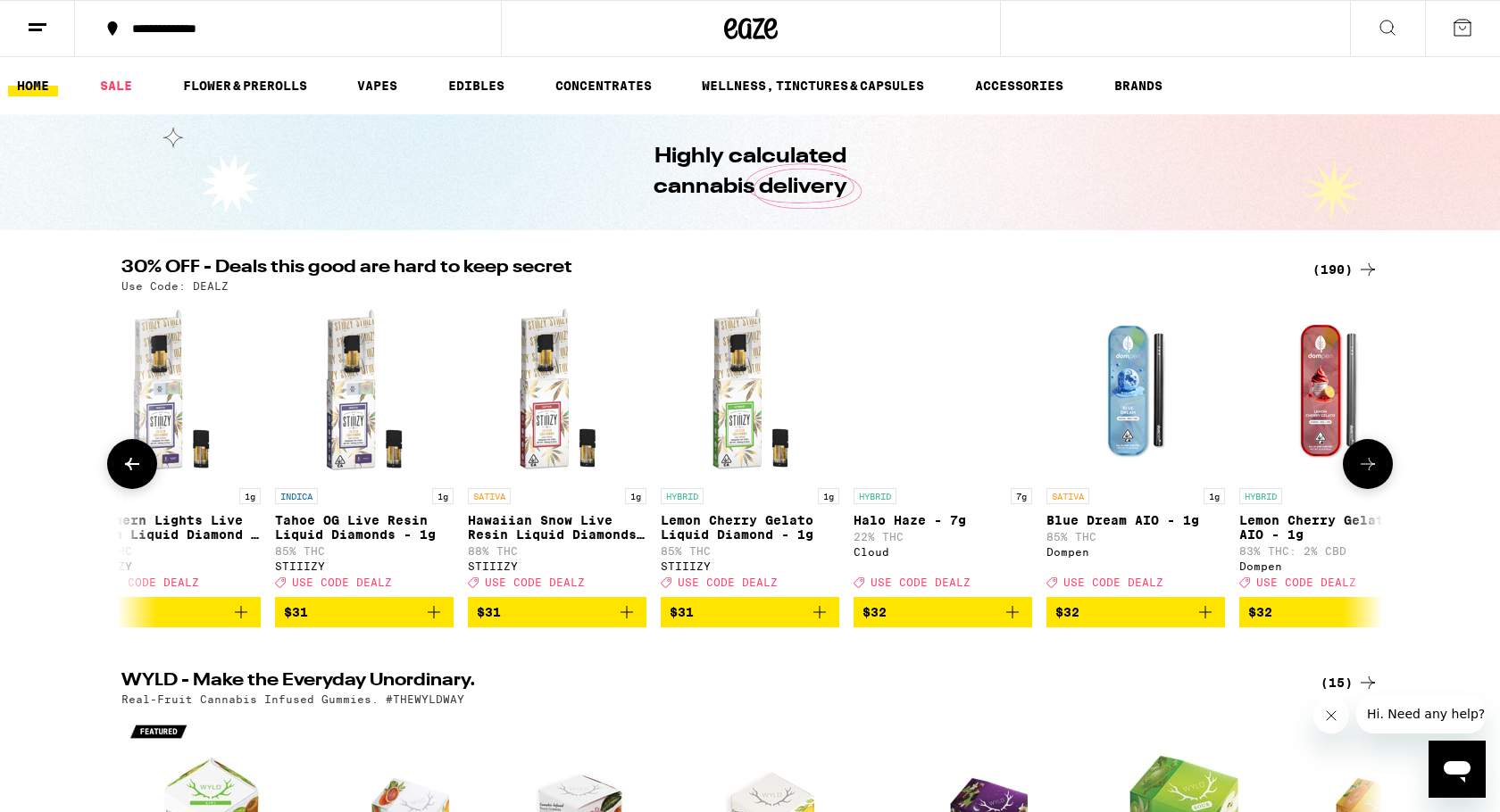
click at [1368, 470] on icon at bounding box center [1367, 464] width 21 height 21
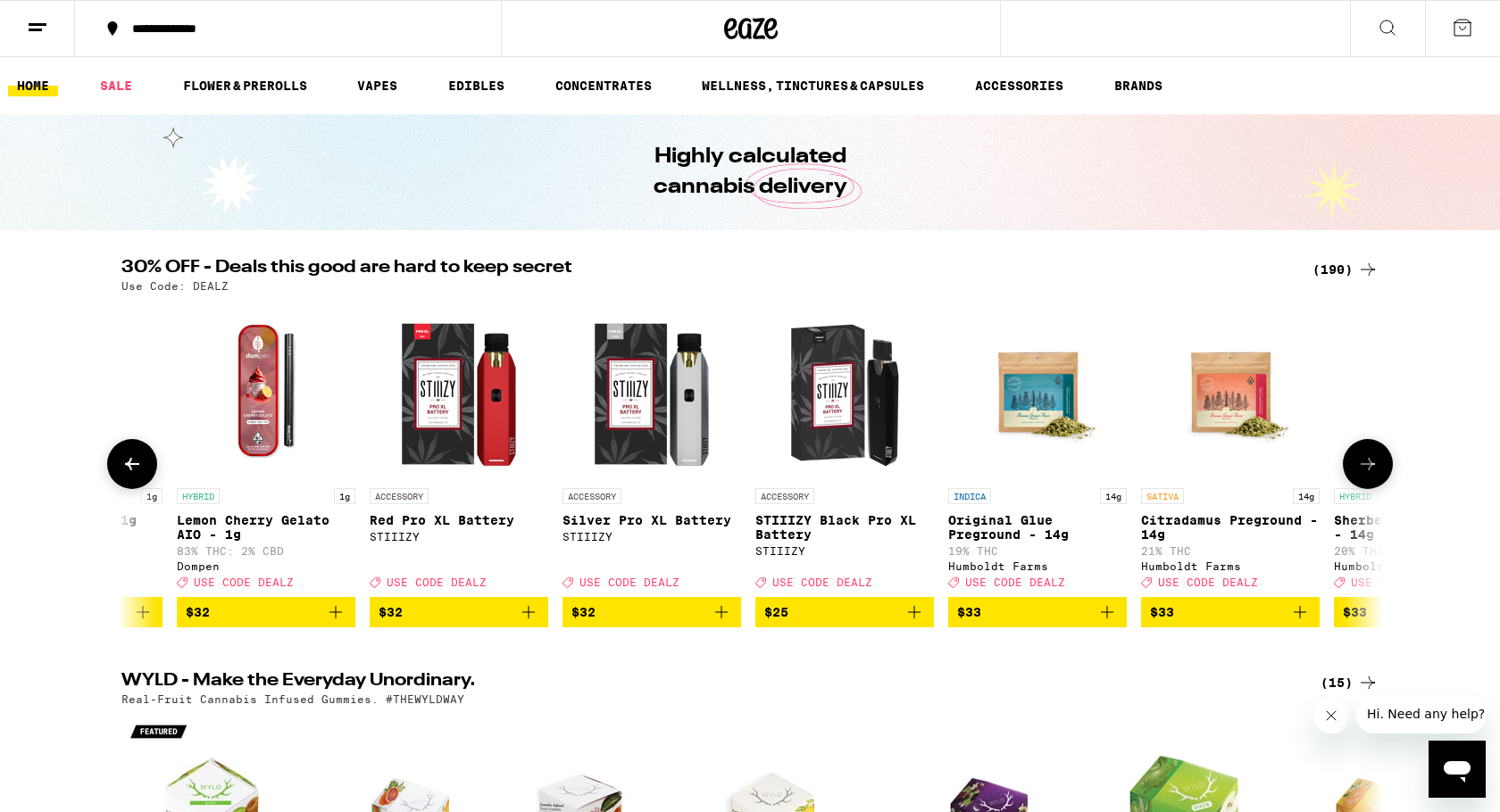
click at [1368, 470] on icon at bounding box center [1367, 464] width 21 height 21
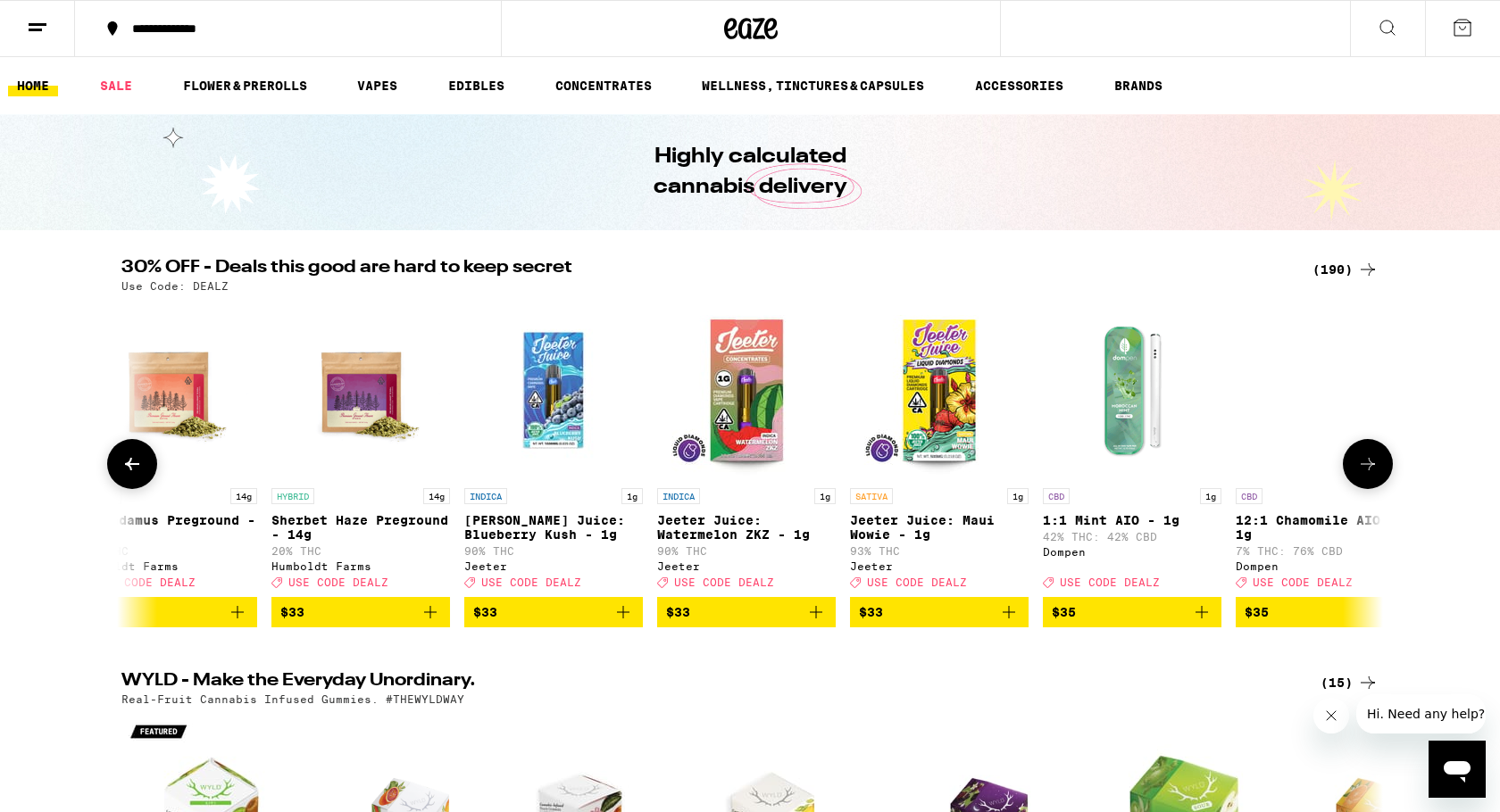
click at [1368, 470] on icon at bounding box center [1367, 464] width 21 height 21
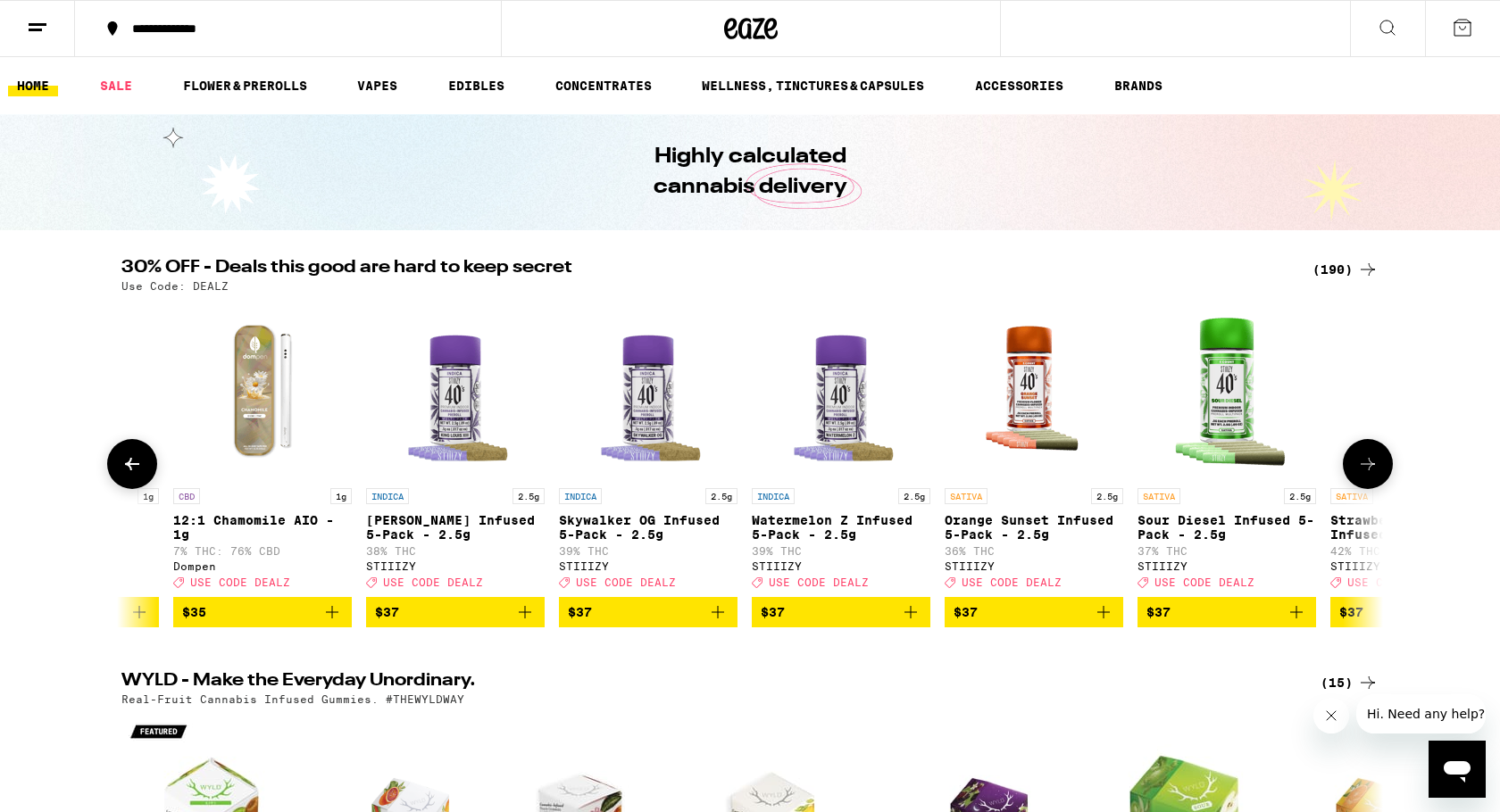
click at [1368, 470] on icon at bounding box center [1367, 464] width 21 height 21
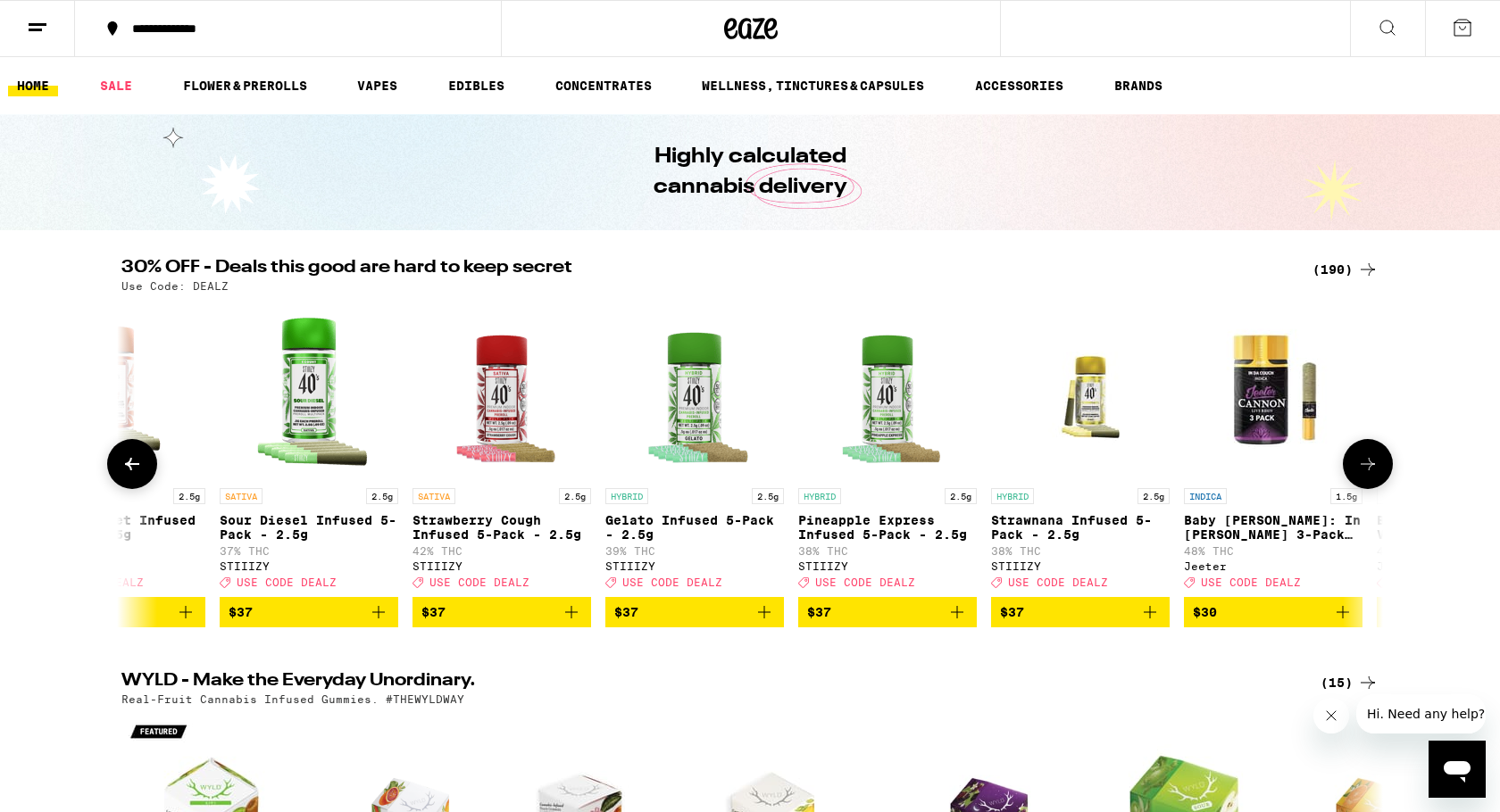
scroll to position [0, 27623]
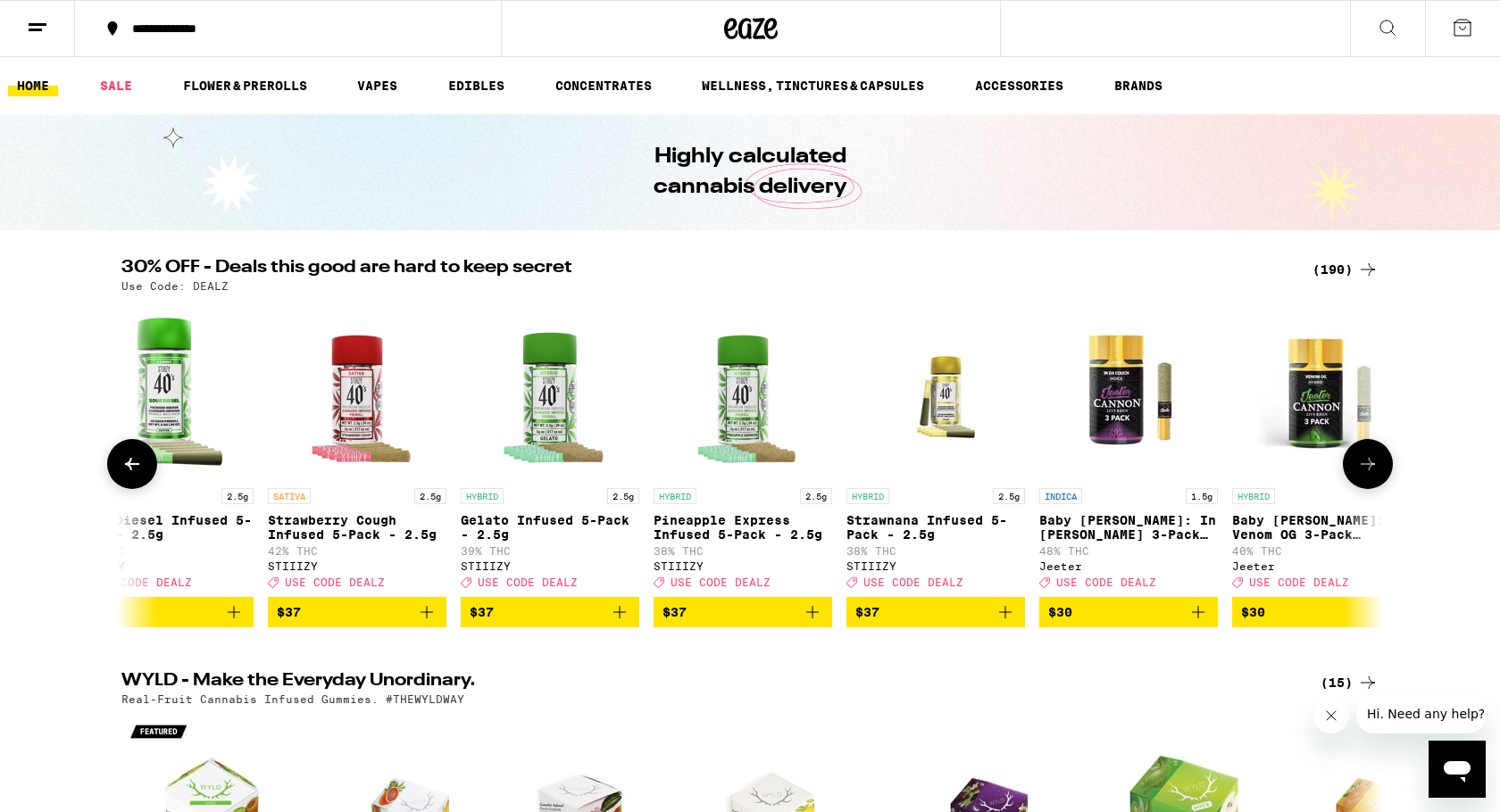
click at [1368, 470] on icon at bounding box center [1367, 464] width 21 height 21
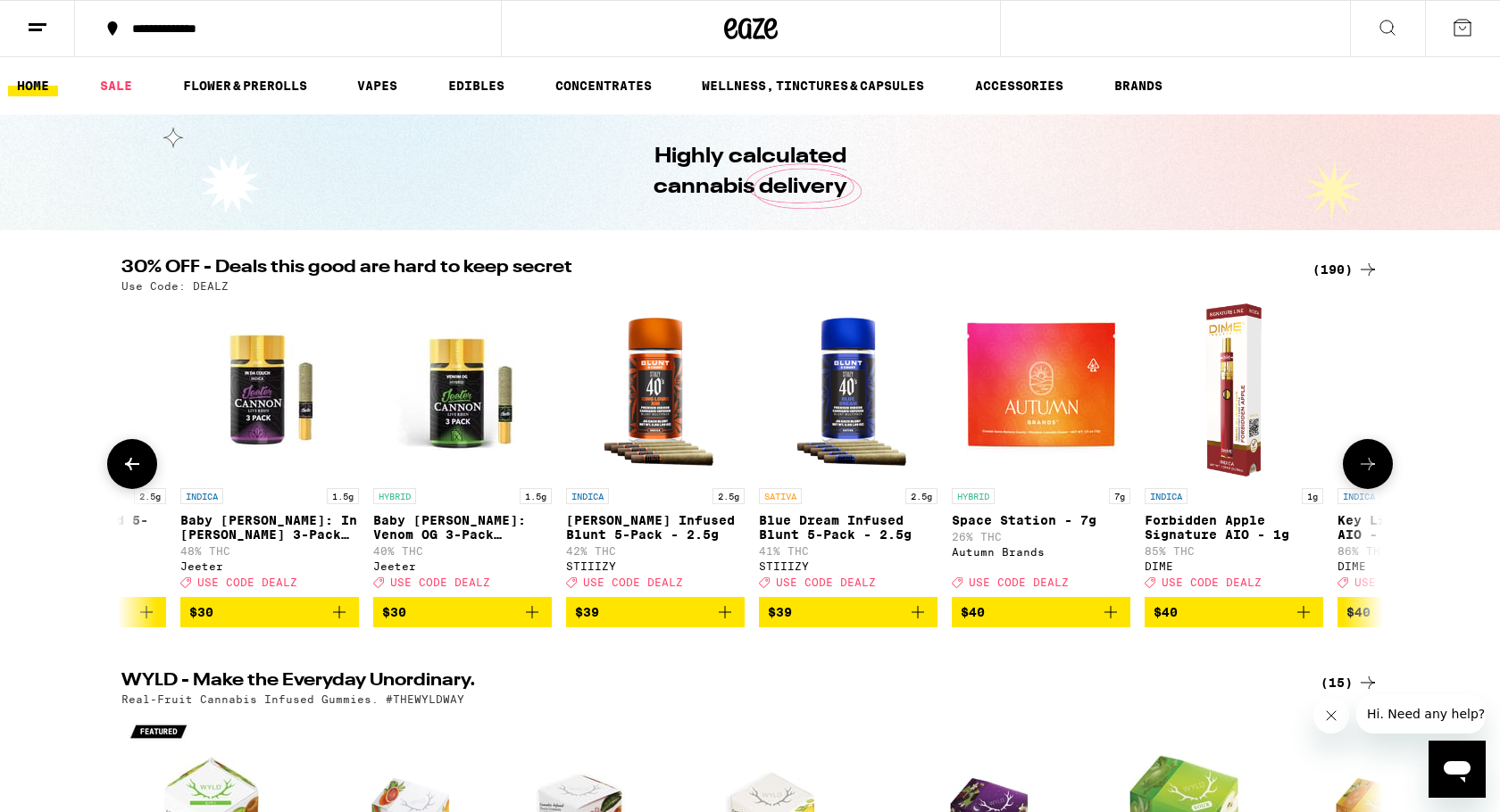
scroll to position [0, 28685]
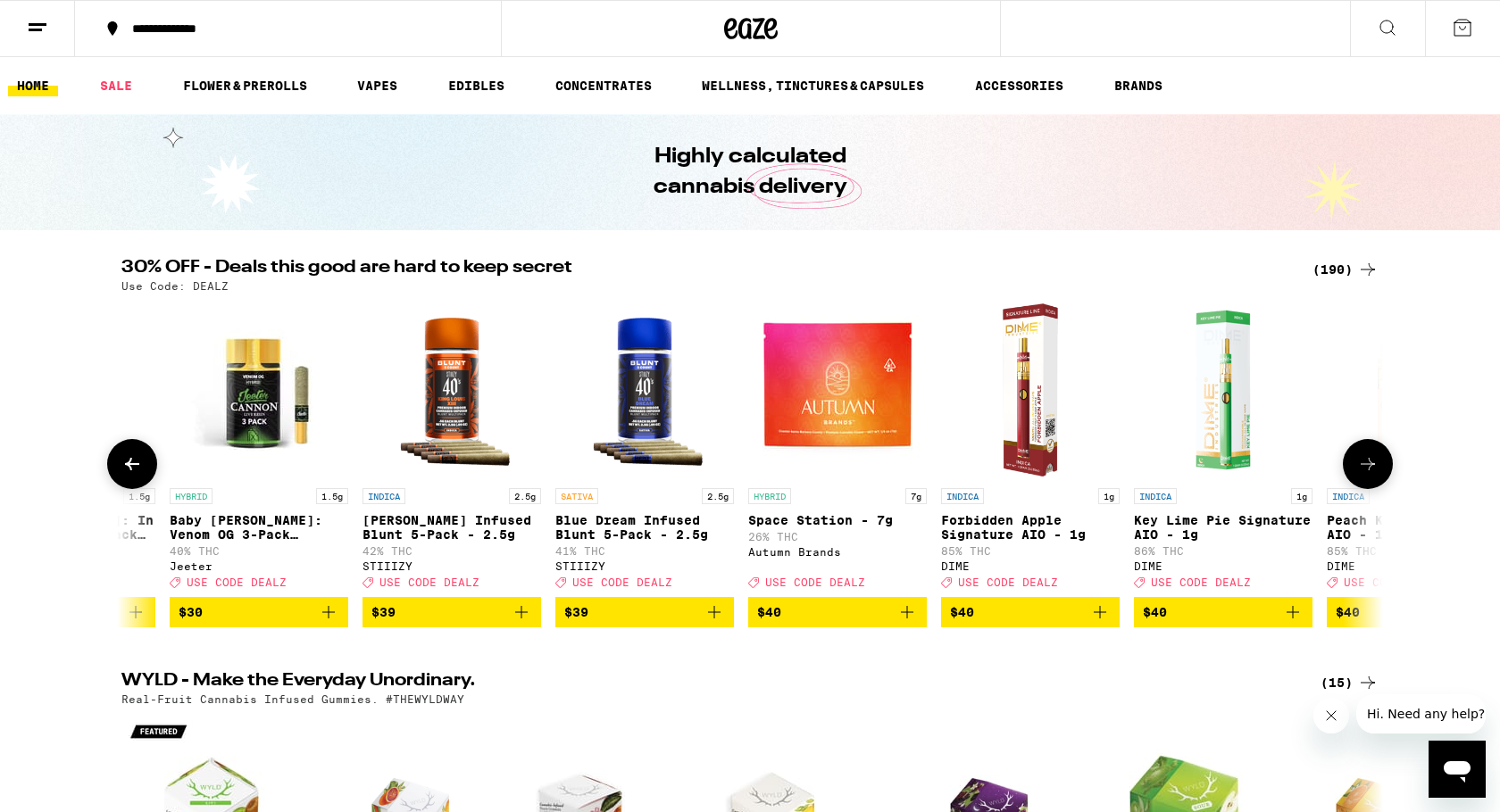
click at [1368, 470] on icon at bounding box center [1367, 464] width 21 height 21
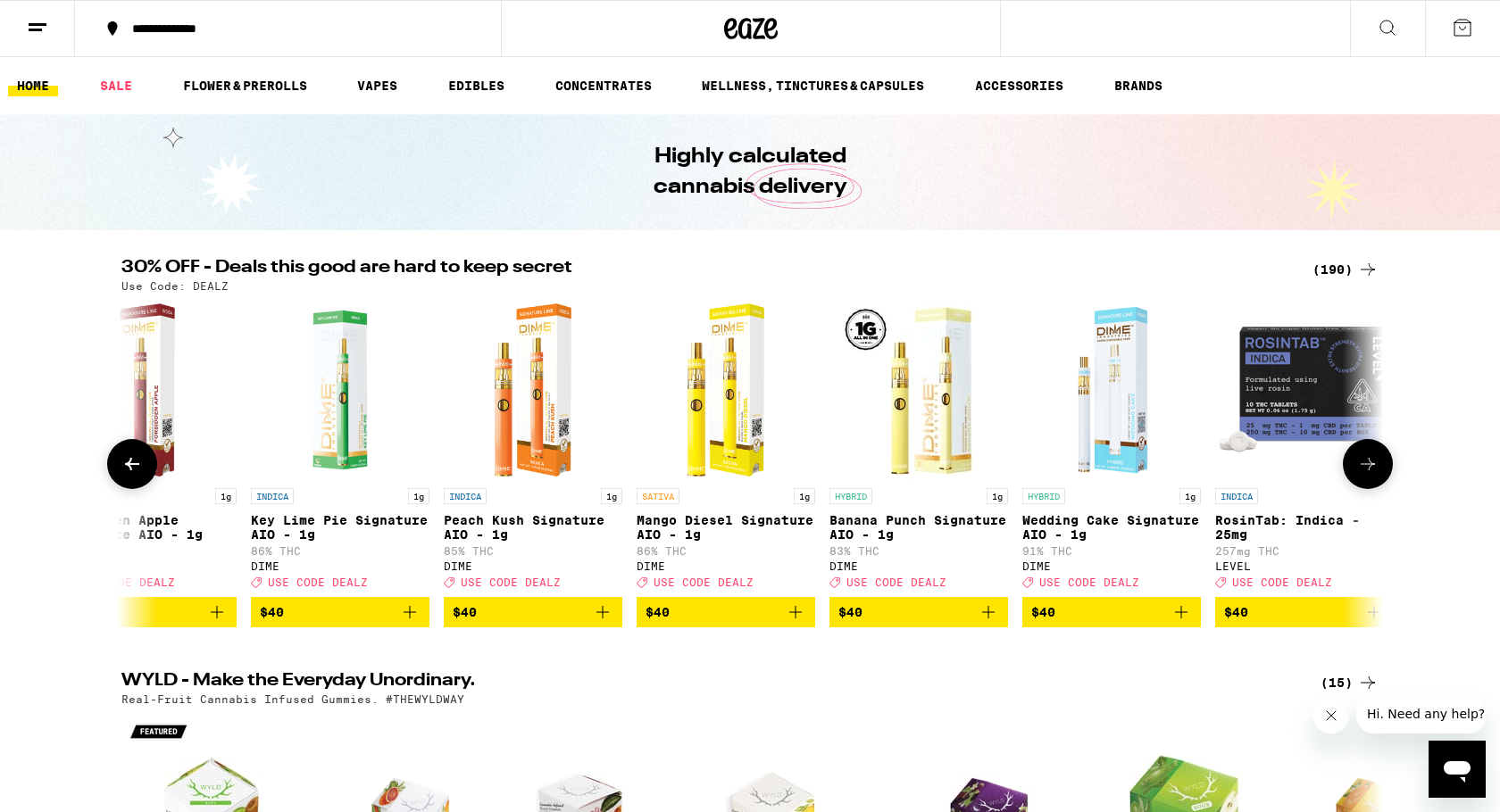
scroll to position [0, 29748]
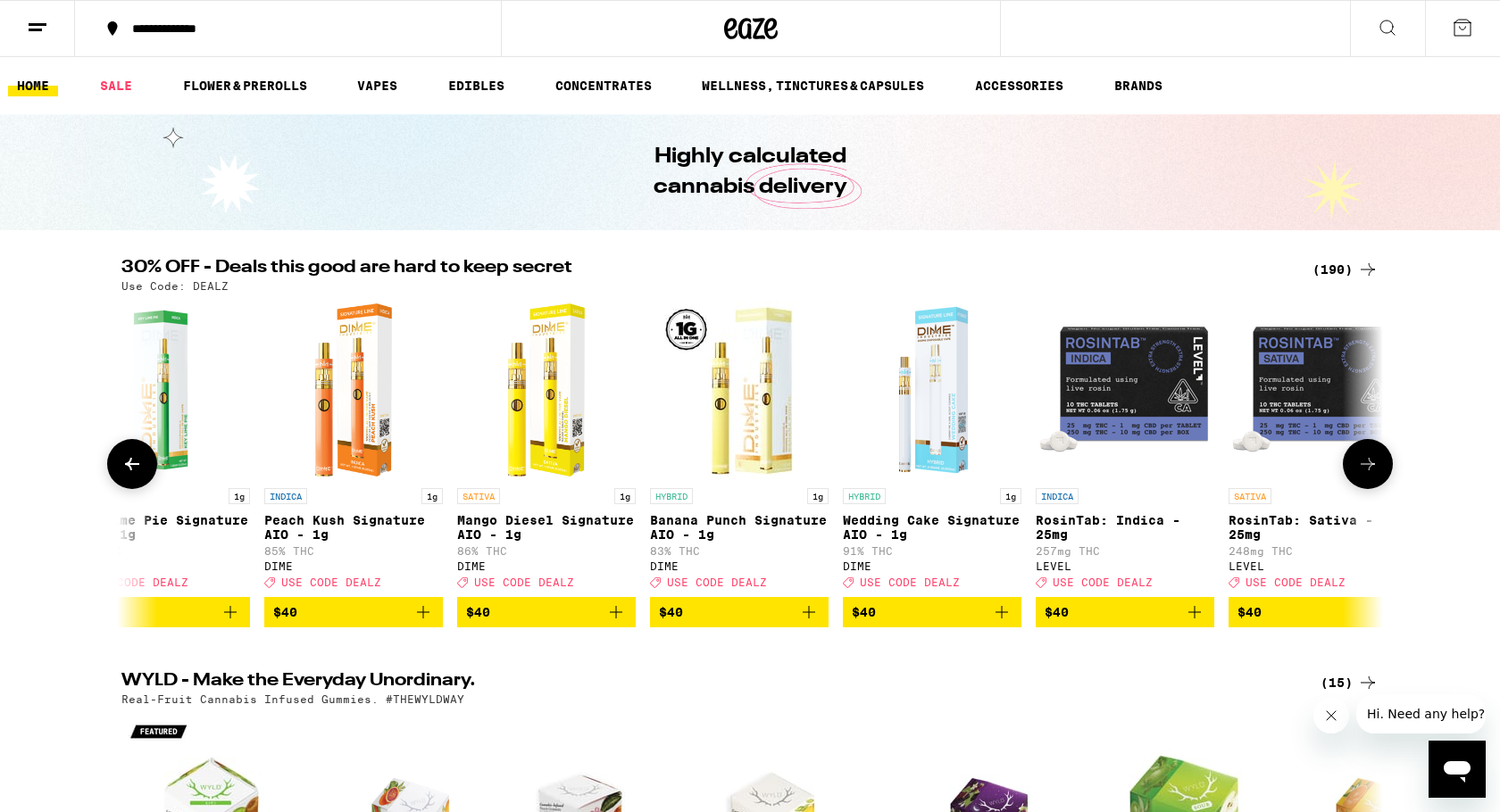
click at [1368, 470] on icon at bounding box center [1367, 464] width 21 height 21
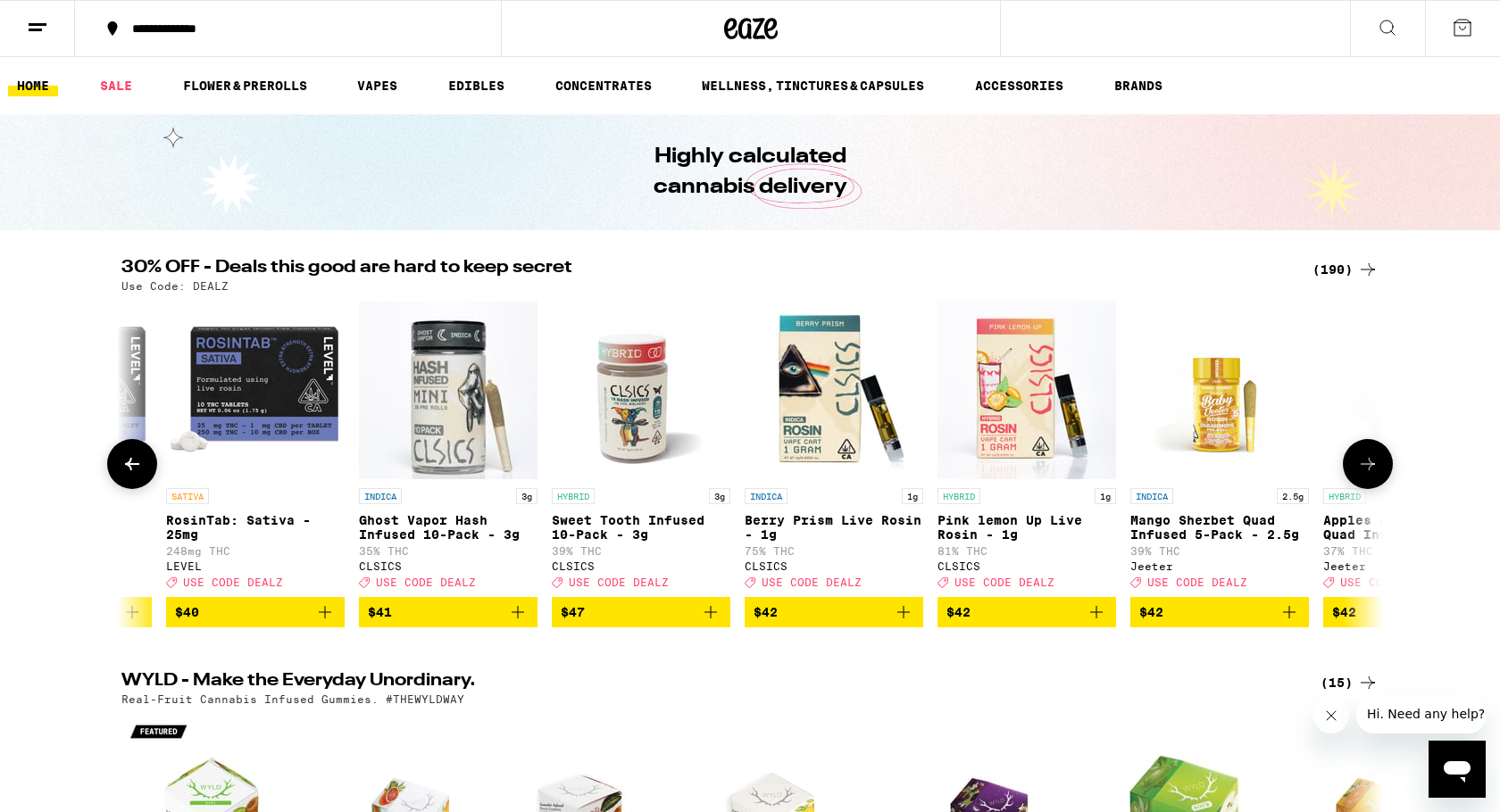
click at [1368, 470] on icon at bounding box center [1367, 464] width 21 height 21
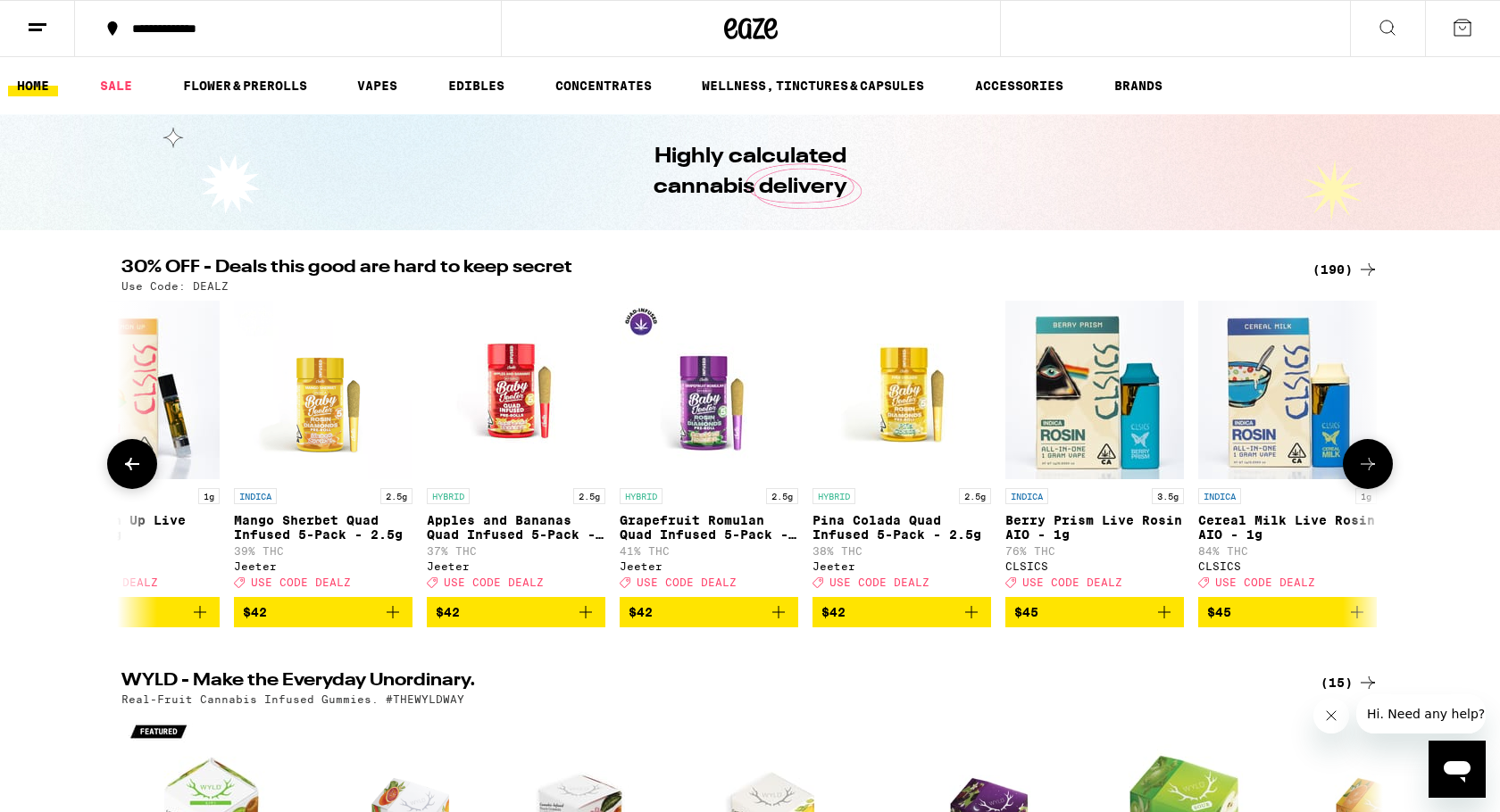
scroll to position [0, 31873]
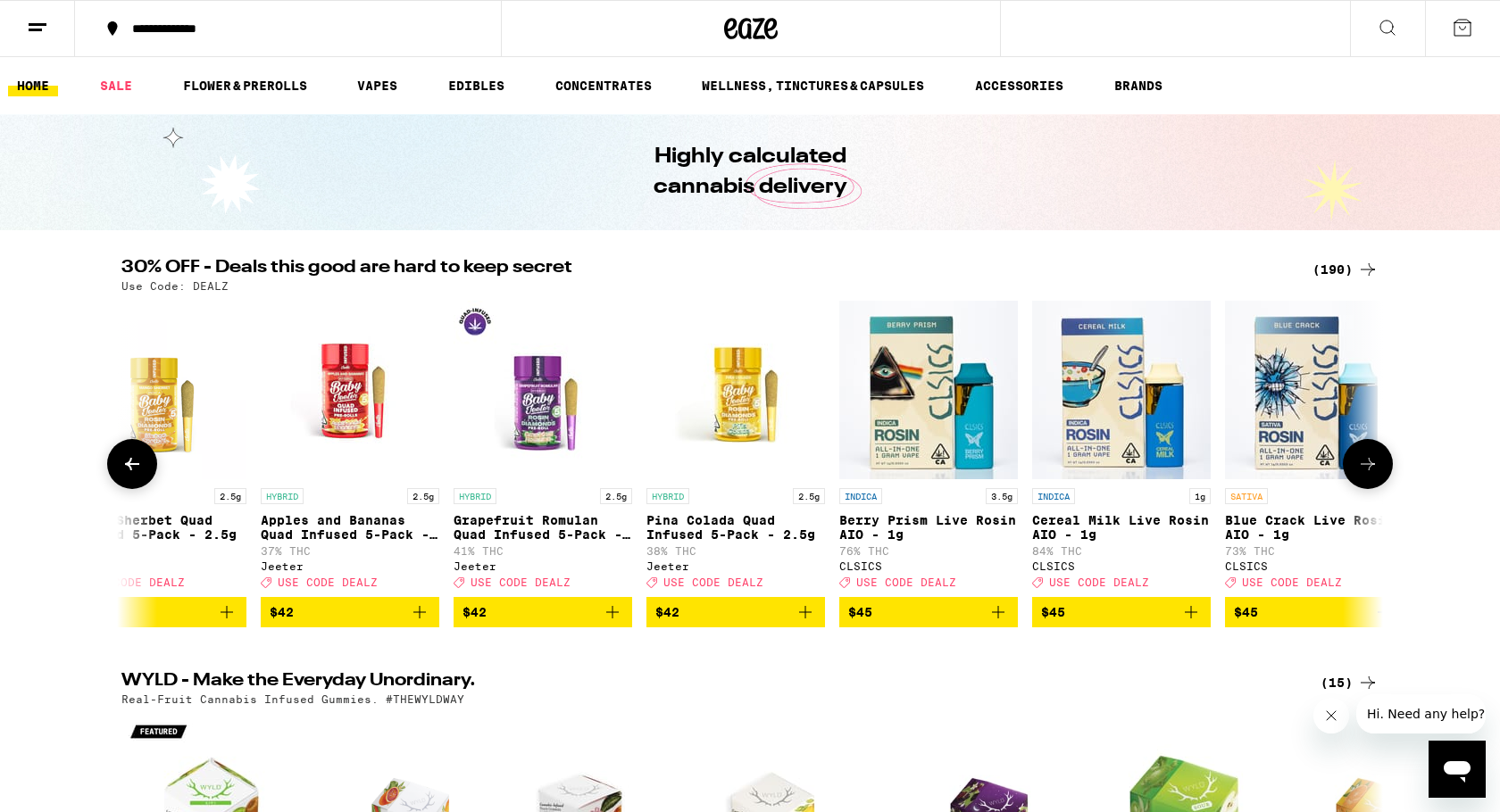
click at [1368, 470] on icon at bounding box center [1367, 464] width 21 height 21
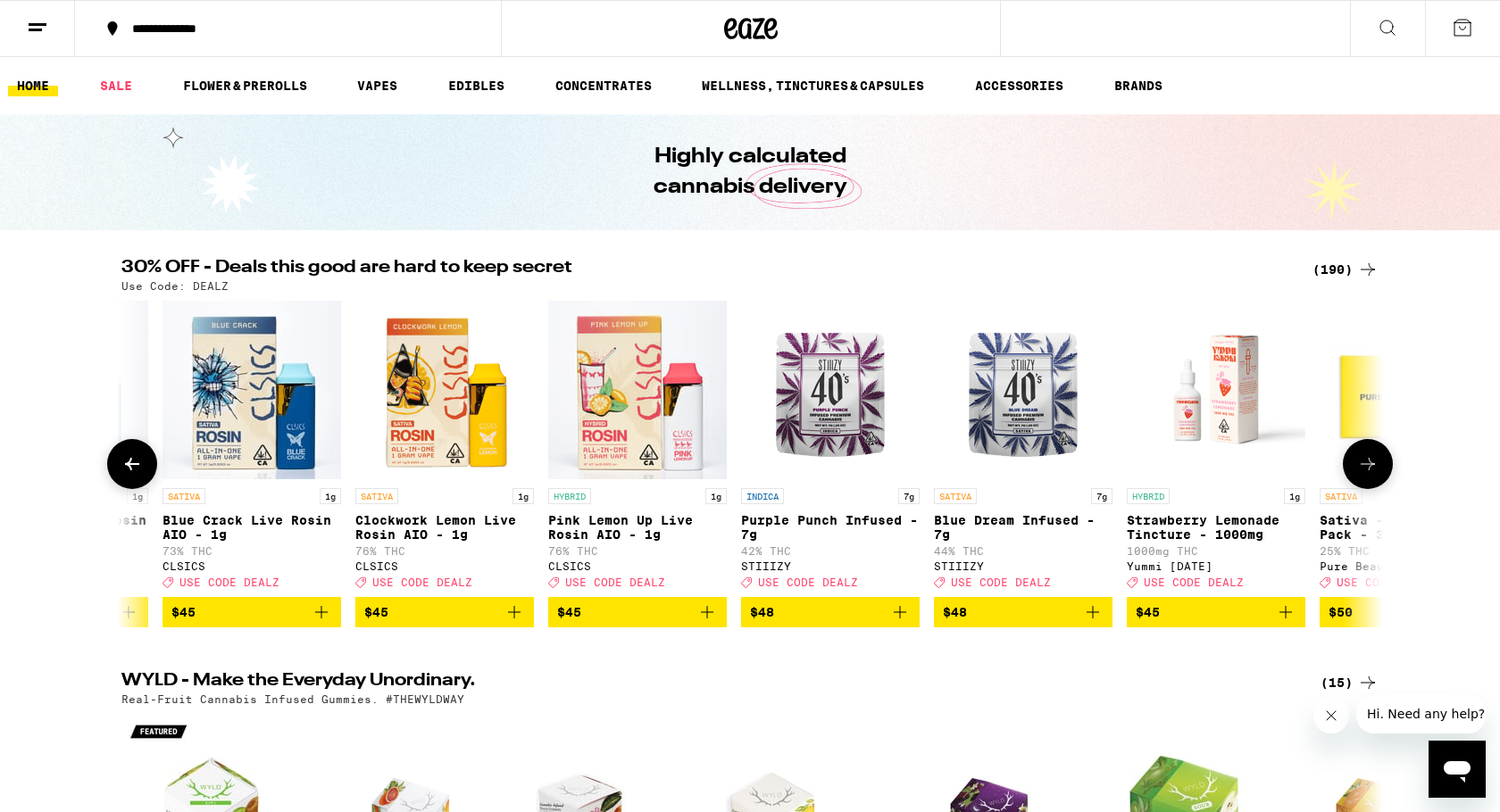
click at [1368, 470] on icon at bounding box center [1367, 464] width 21 height 21
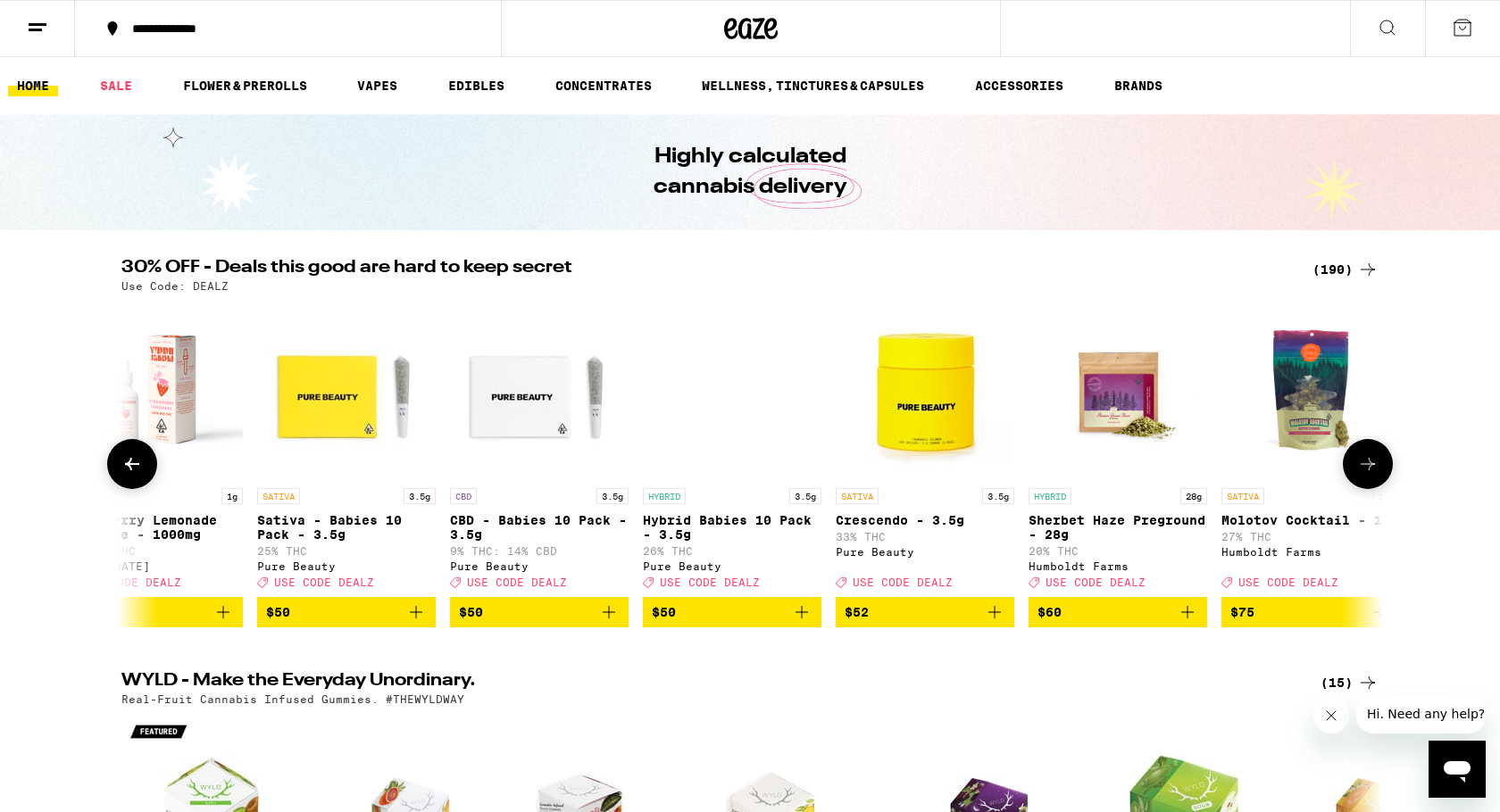
click at [1368, 470] on icon at bounding box center [1367, 464] width 21 height 21
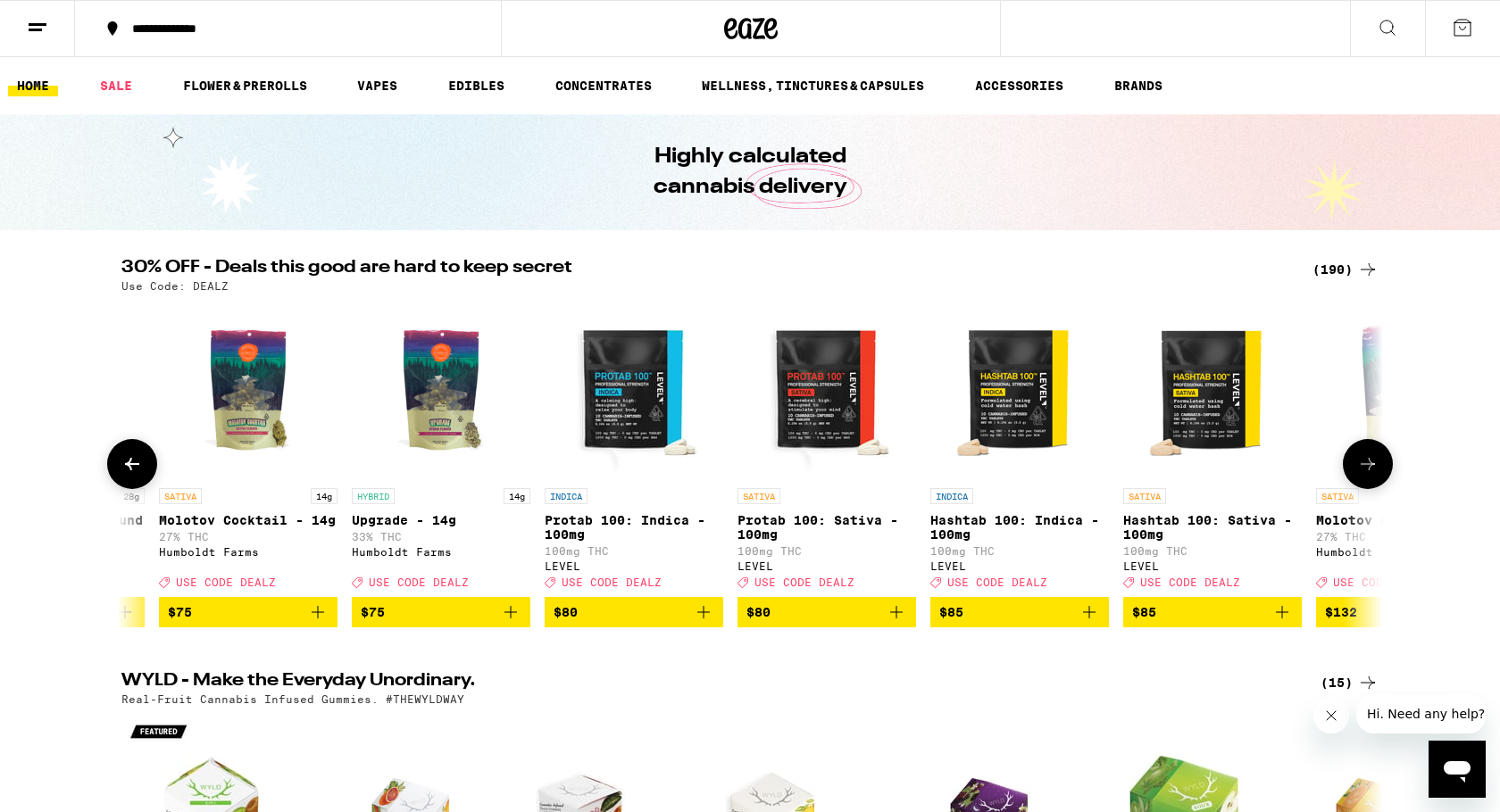
click at [1368, 470] on icon at bounding box center [1367, 464] width 21 height 21
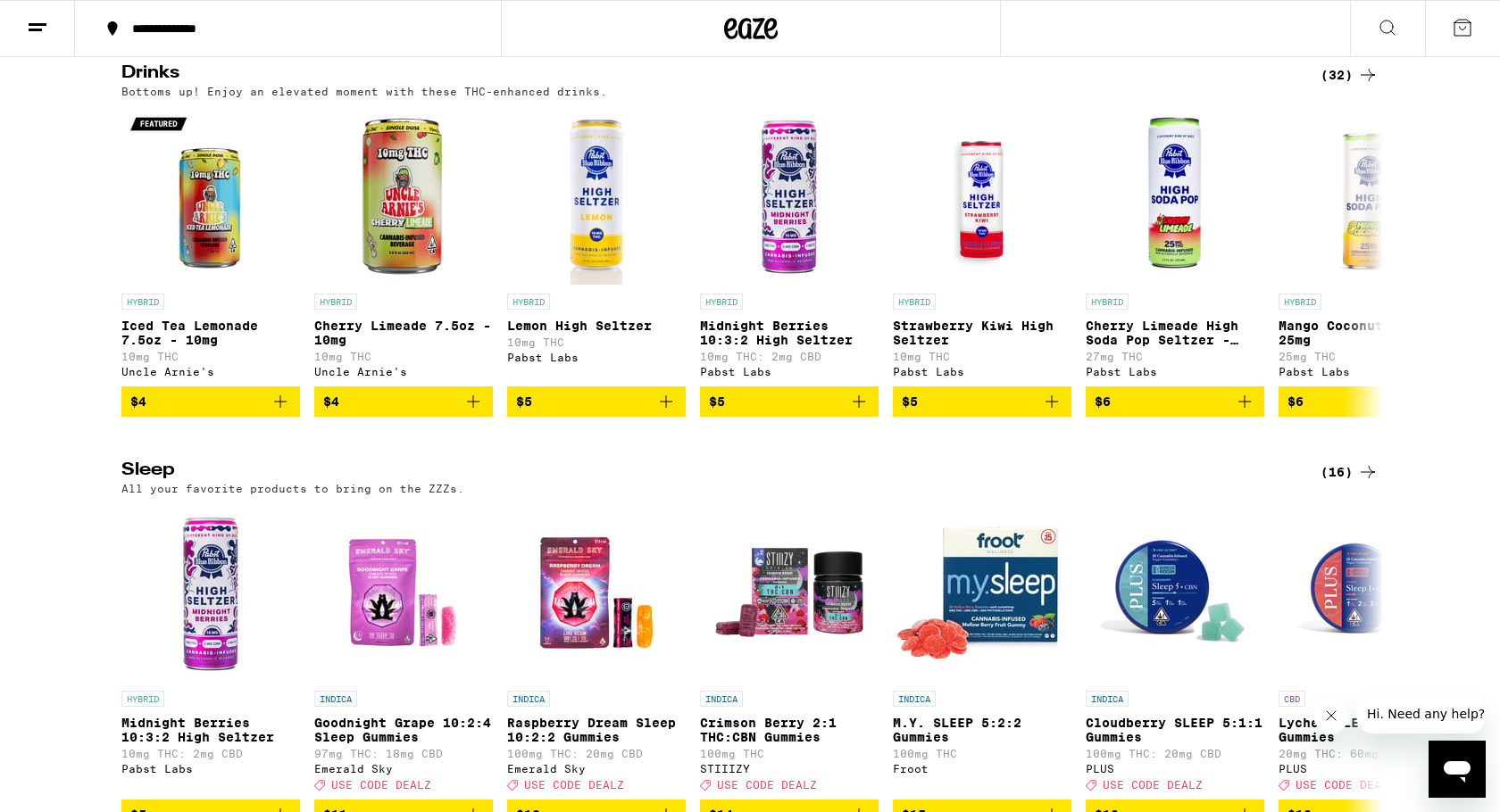
scroll to position [6856, 0]
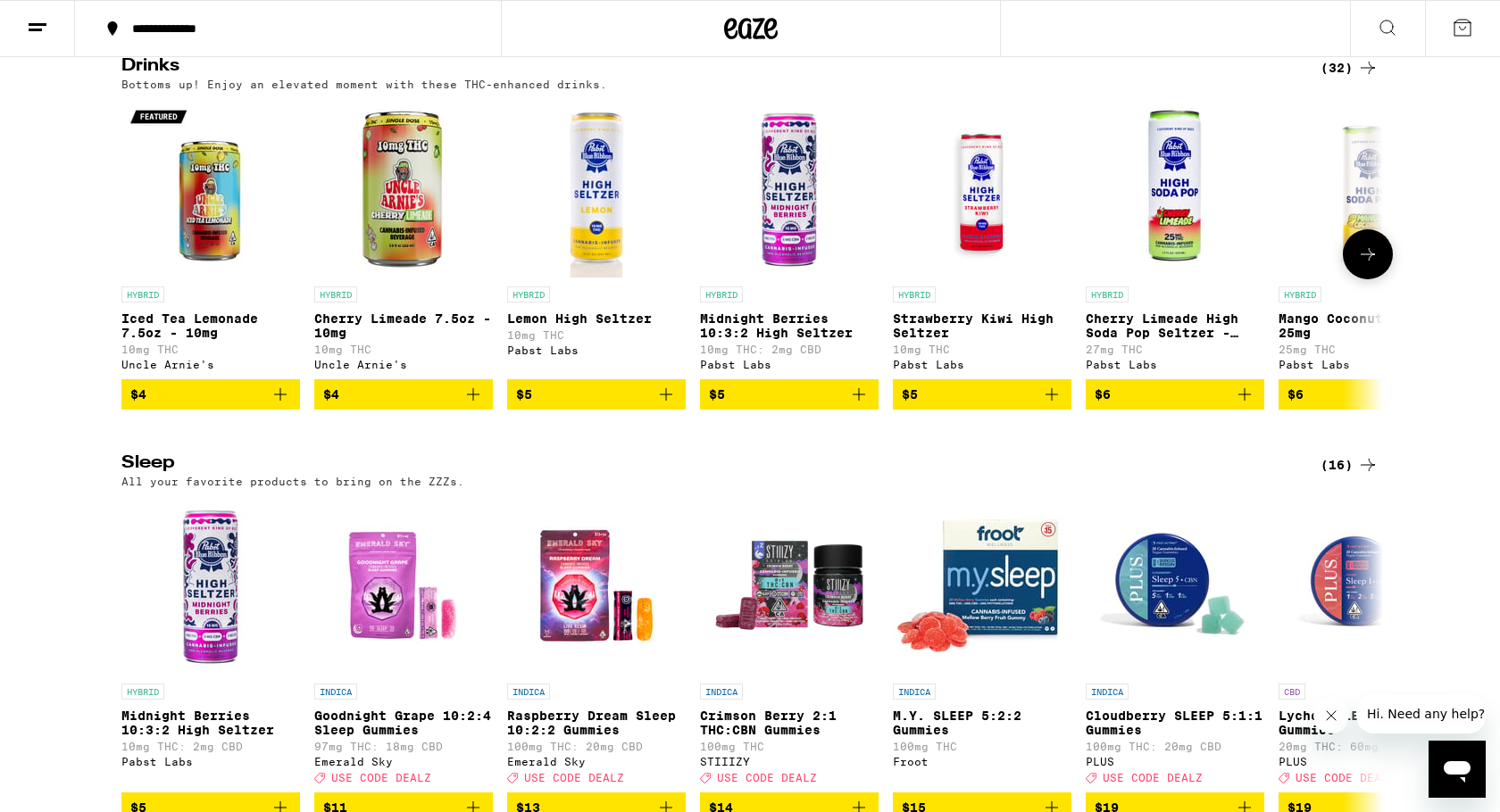
click at [1358, 265] on icon at bounding box center [1367, 254] width 21 height 21
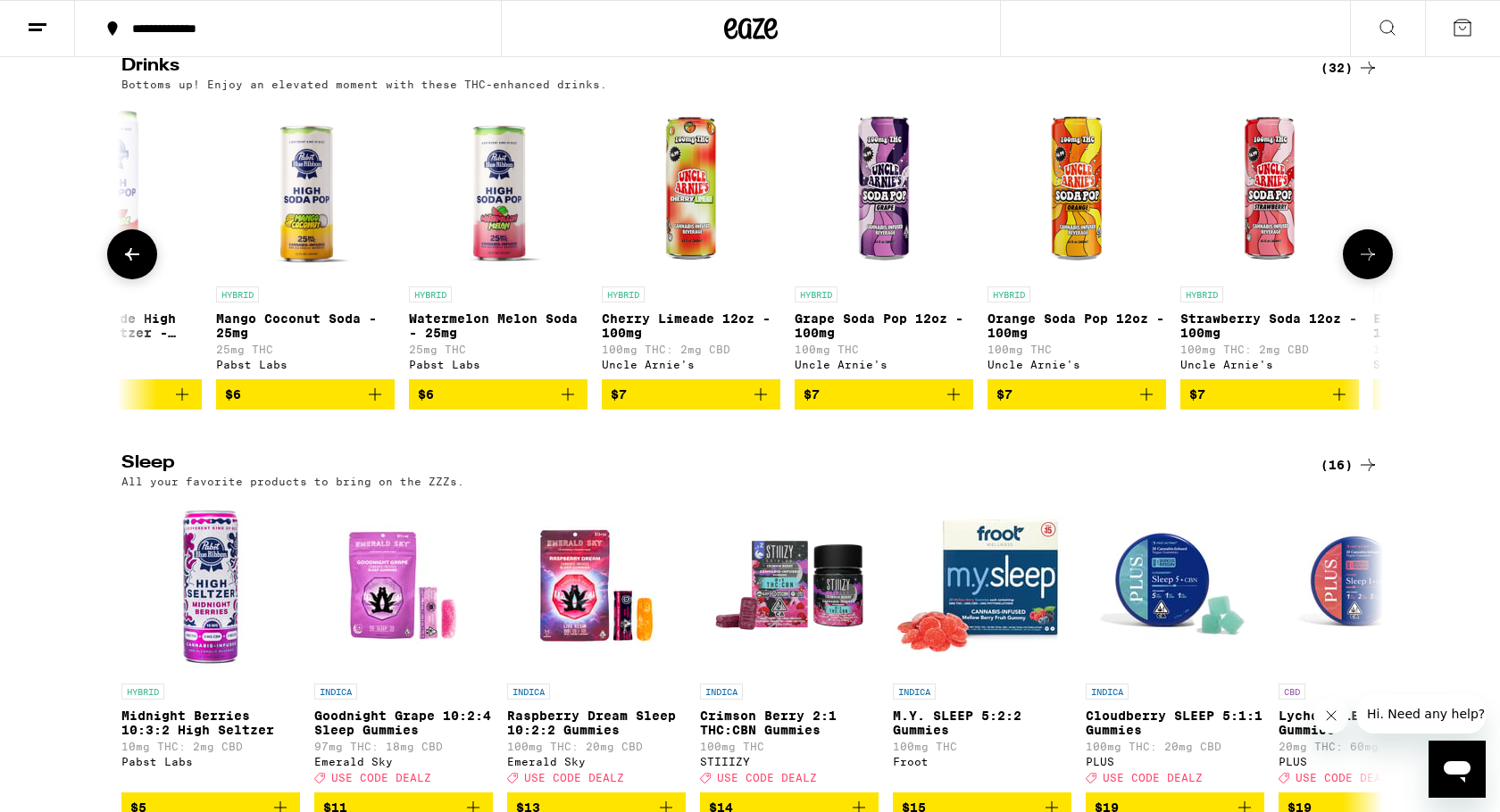
click at [1358, 265] on icon at bounding box center [1367, 254] width 21 height 21
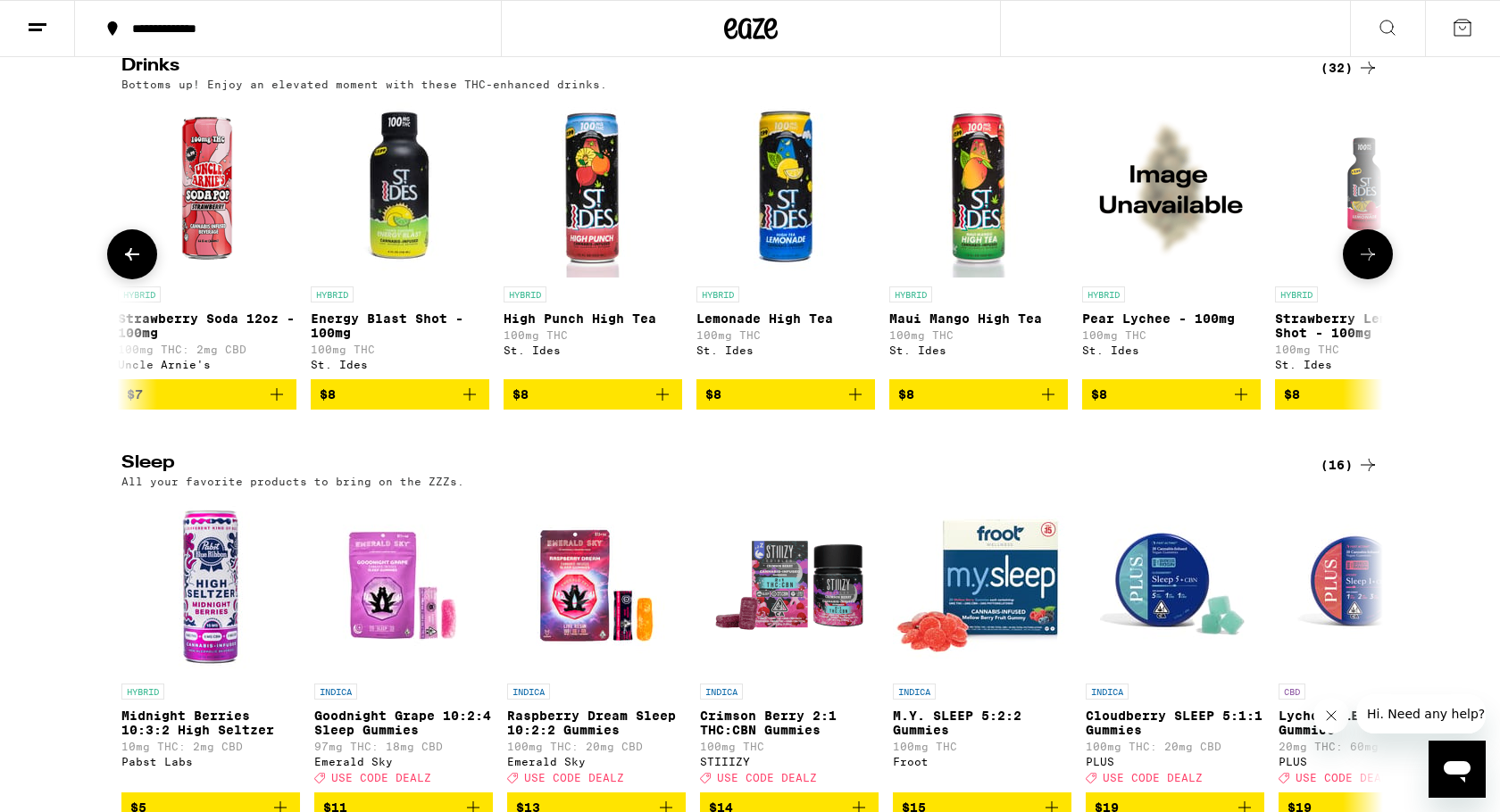
click at [1358, 265] on icon at bounding box center [1367, 254] width 21 height 21
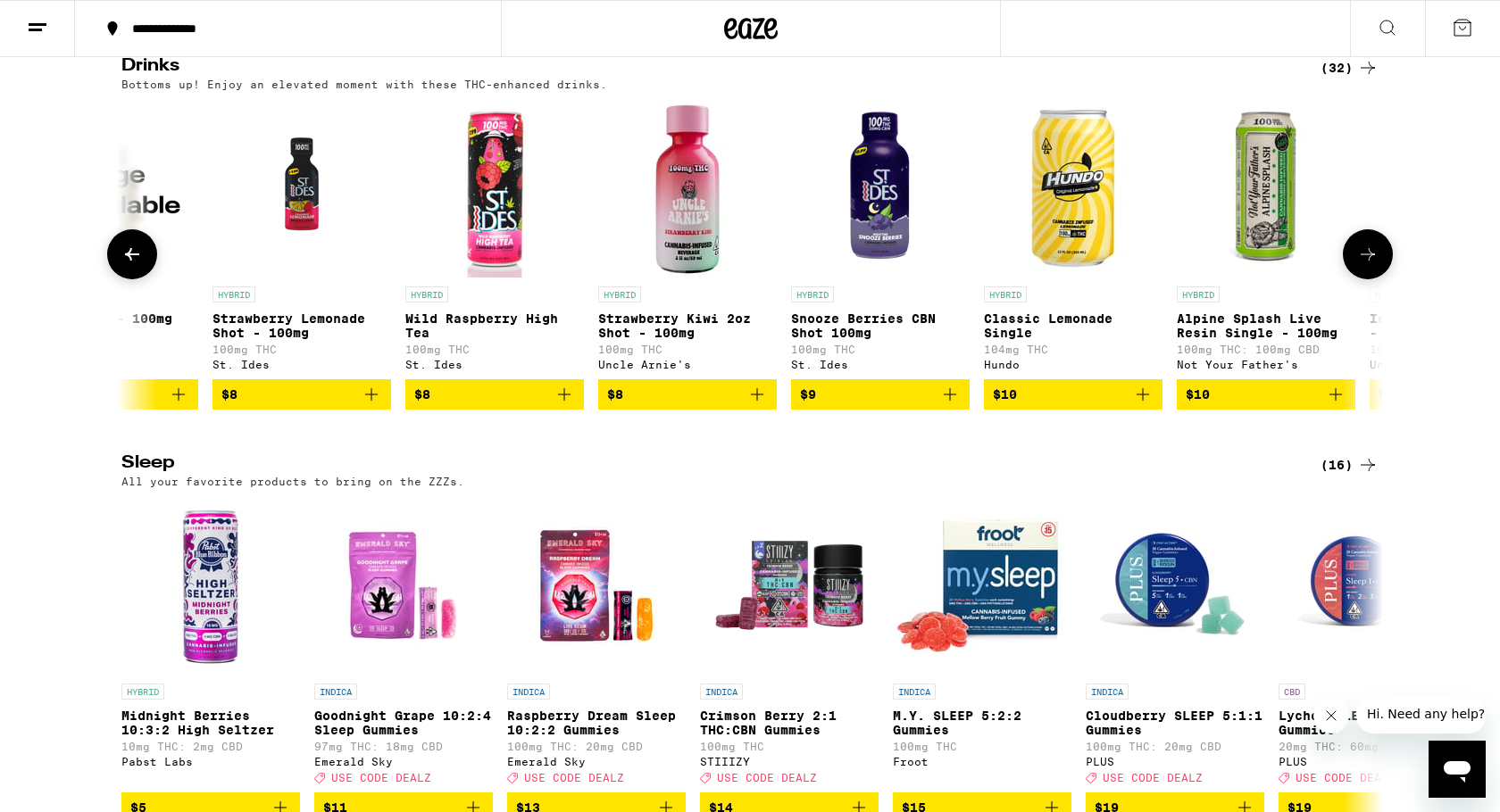
click at [1358, 265] on icon at bounding box center [1367, 254] width 21 height 21
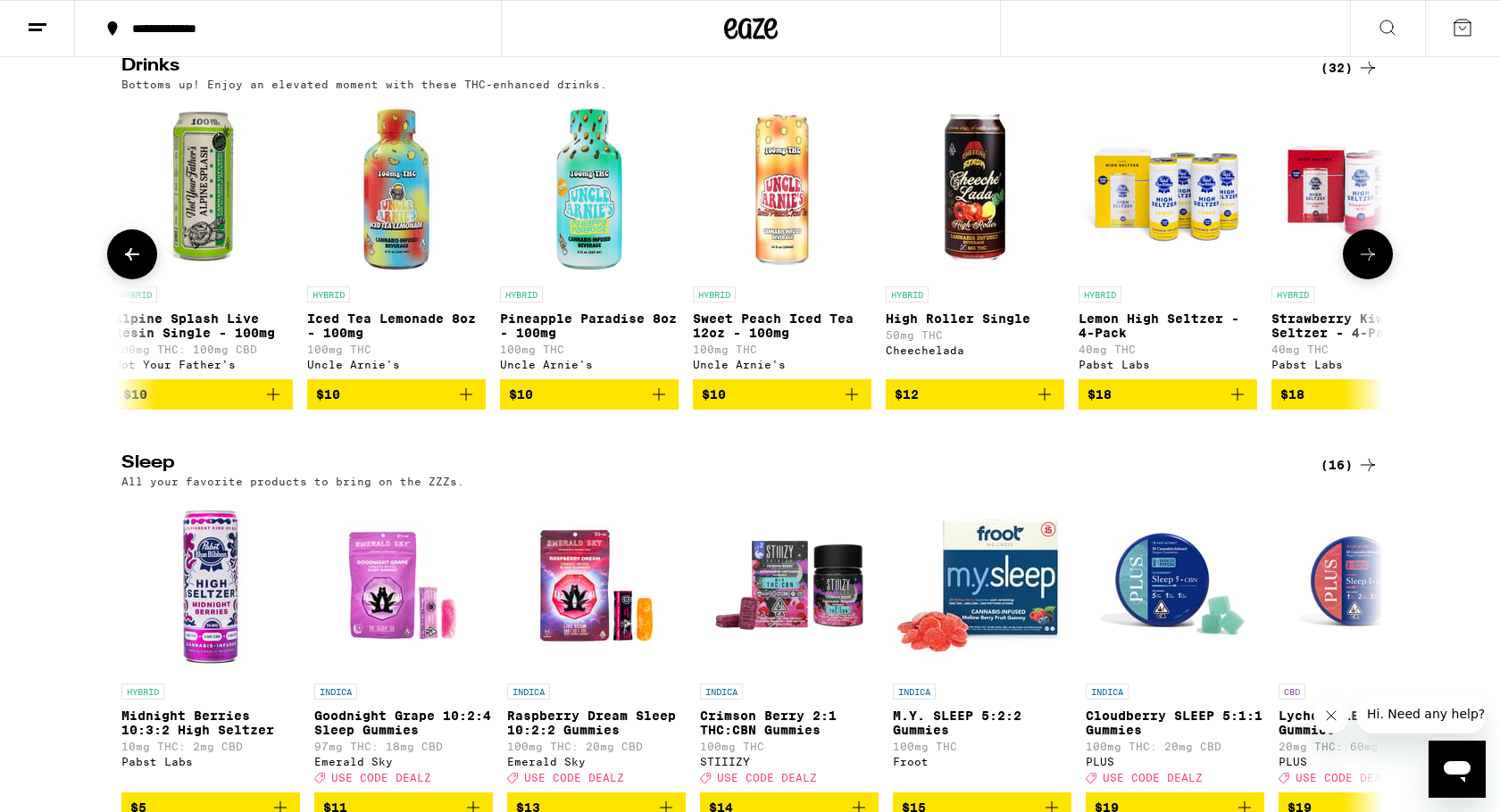
click at [1358, 265] on icon at bounding box center [1367, 254] width 21 height 21
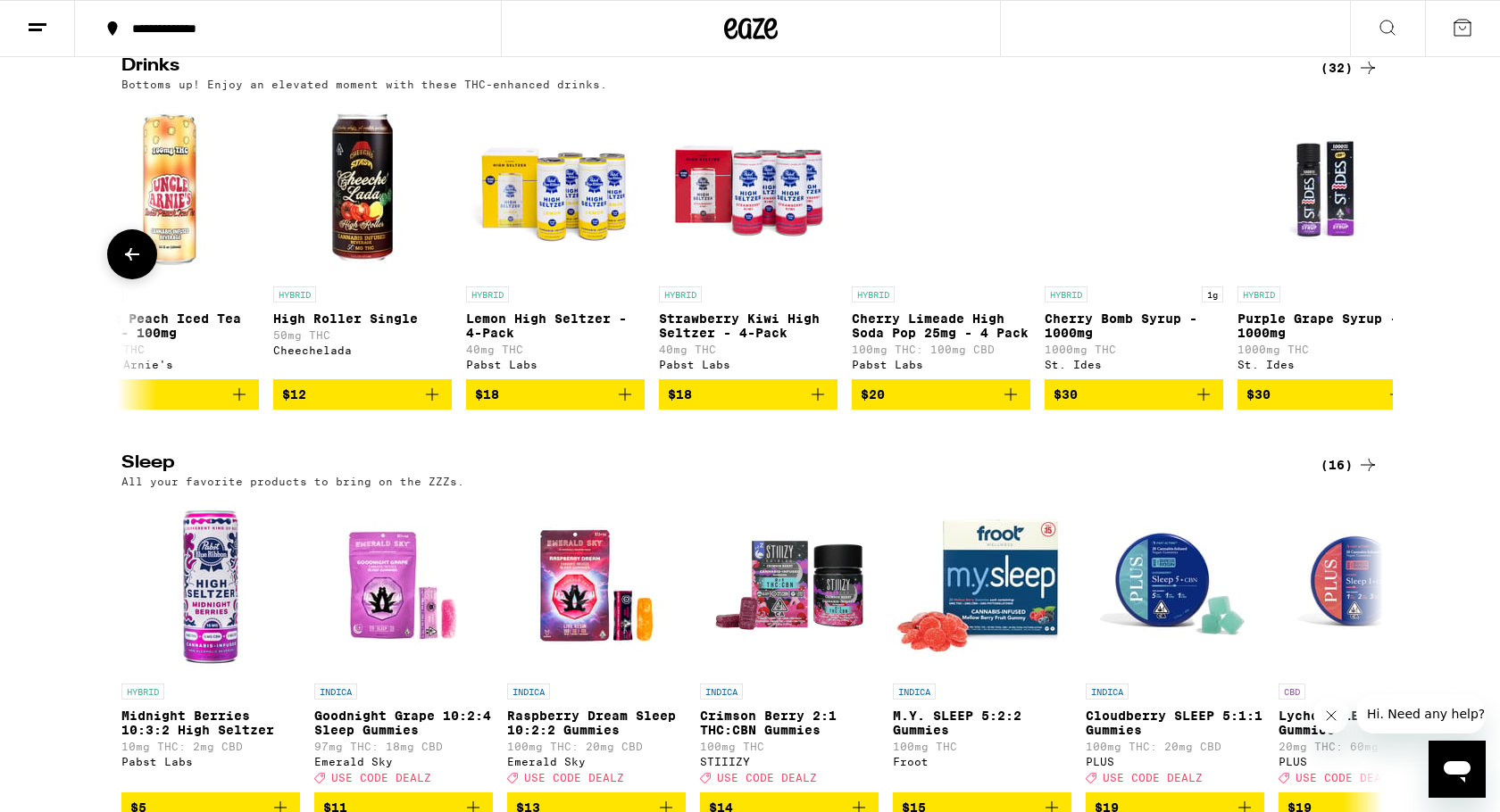
scroll to position [0, 4914]
